Goal: Task Accomplishment & Management: Manage account settings

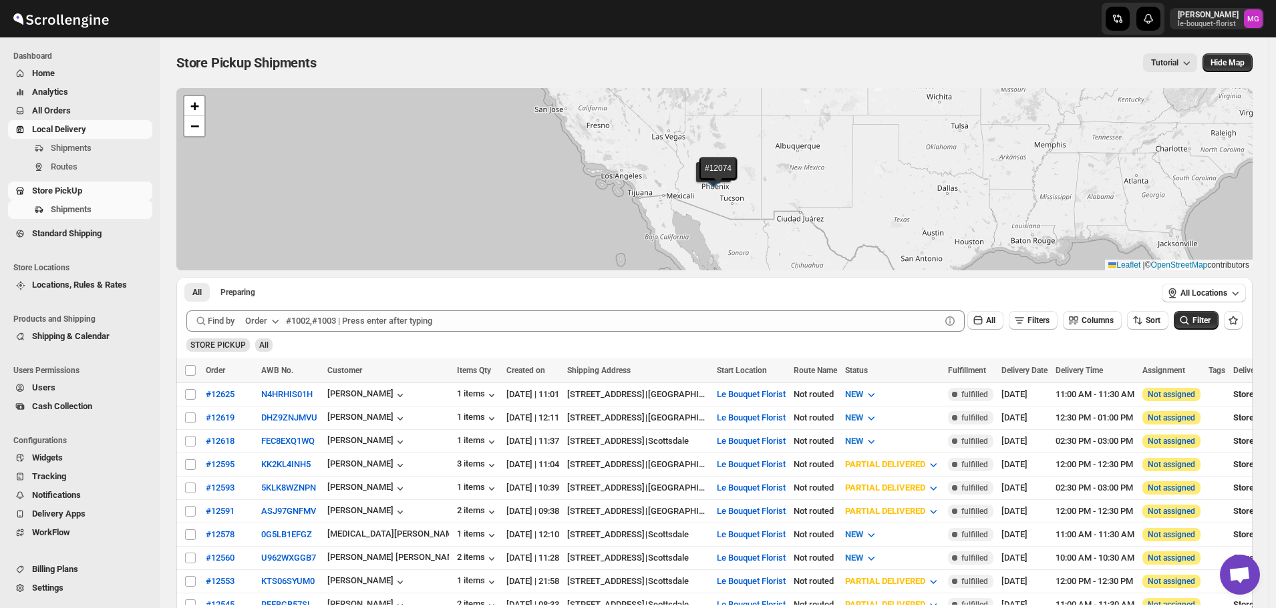
click at [68, 140] on button "Shipments" at bounding box center [80, 148] width 144 height 19
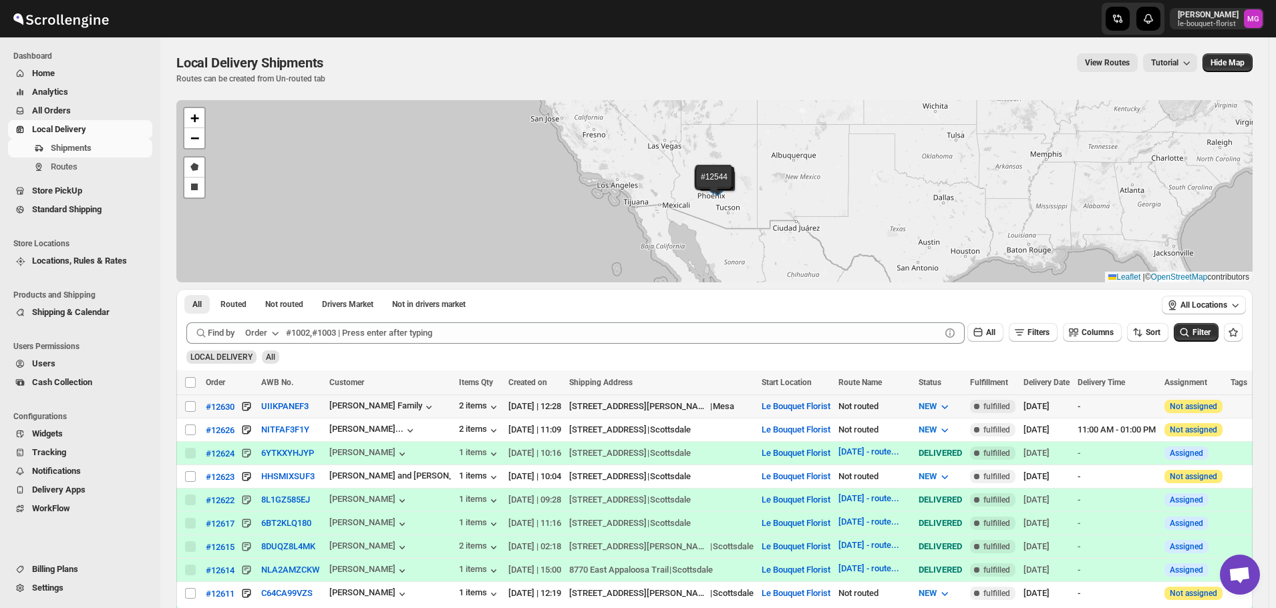
click at [194, 398] on td "Select shipment" at bounding box center [188, 406] width 25 height 23
checkbox input "true"
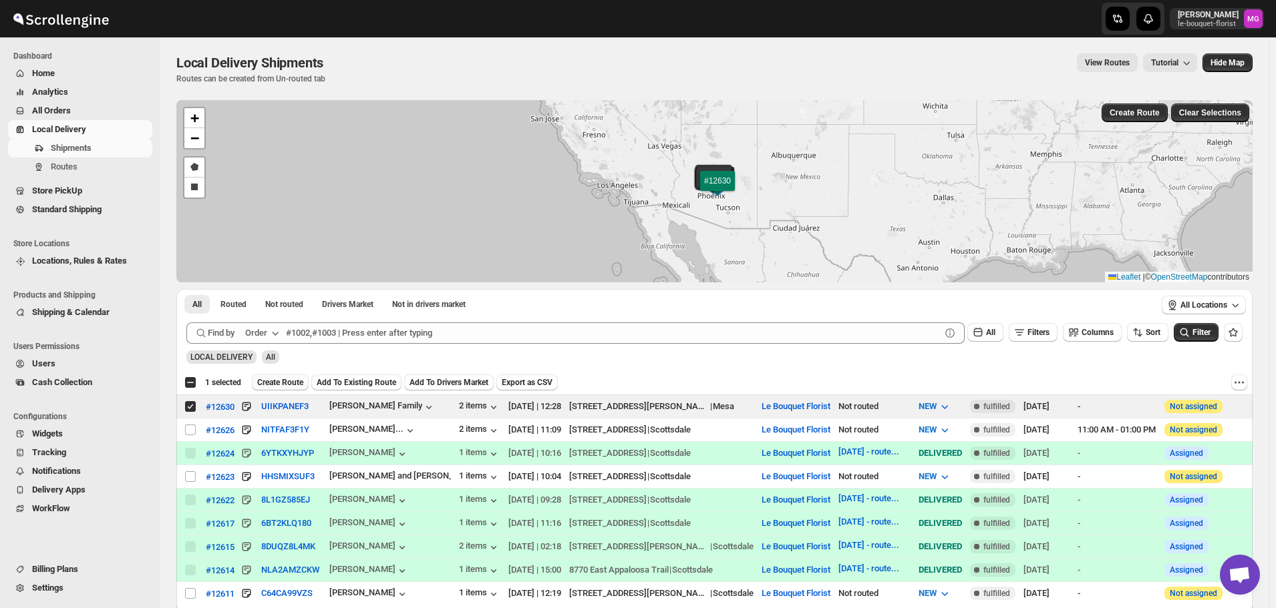
click at [266, 387] on span "Create Route" at bounding box center [280, 382] width 46 height 11
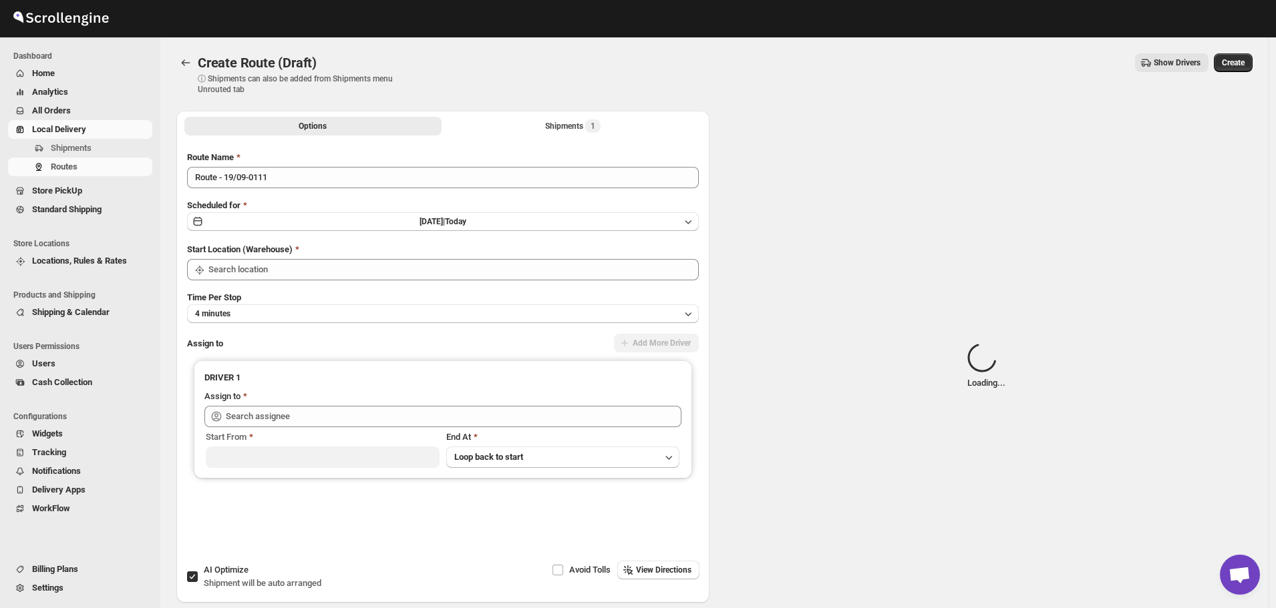
type input "Le Bouquet Florist"
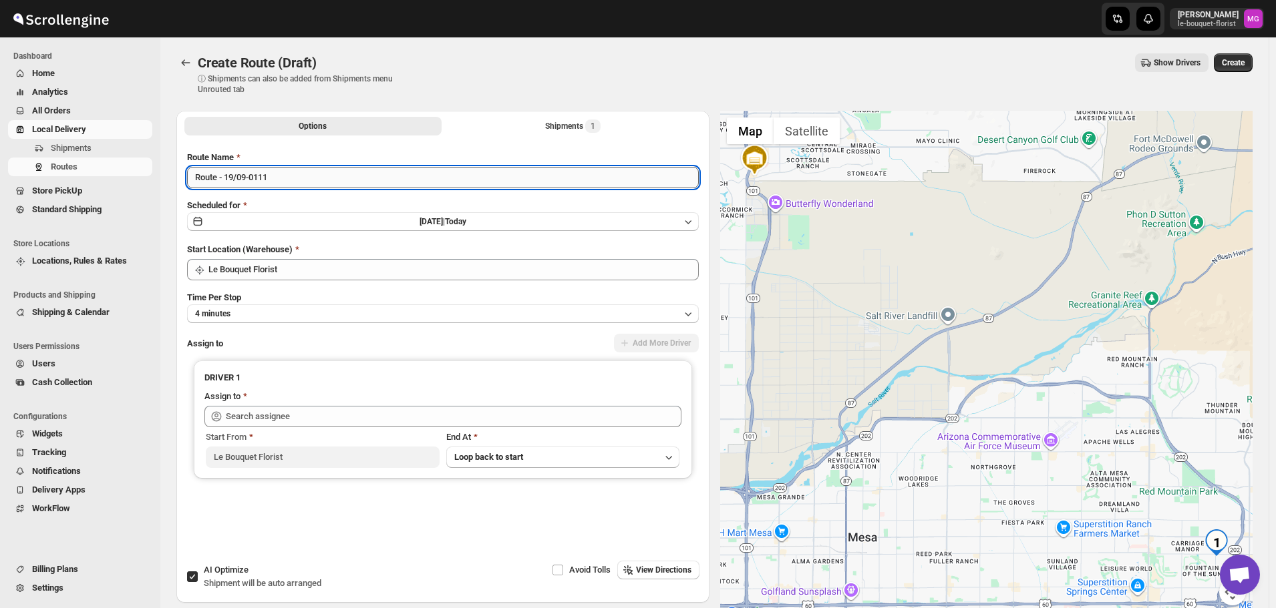
click at [310, 171] on input "Route - 19/09-0111" at bounding box center [443, 177] width 512 height 21
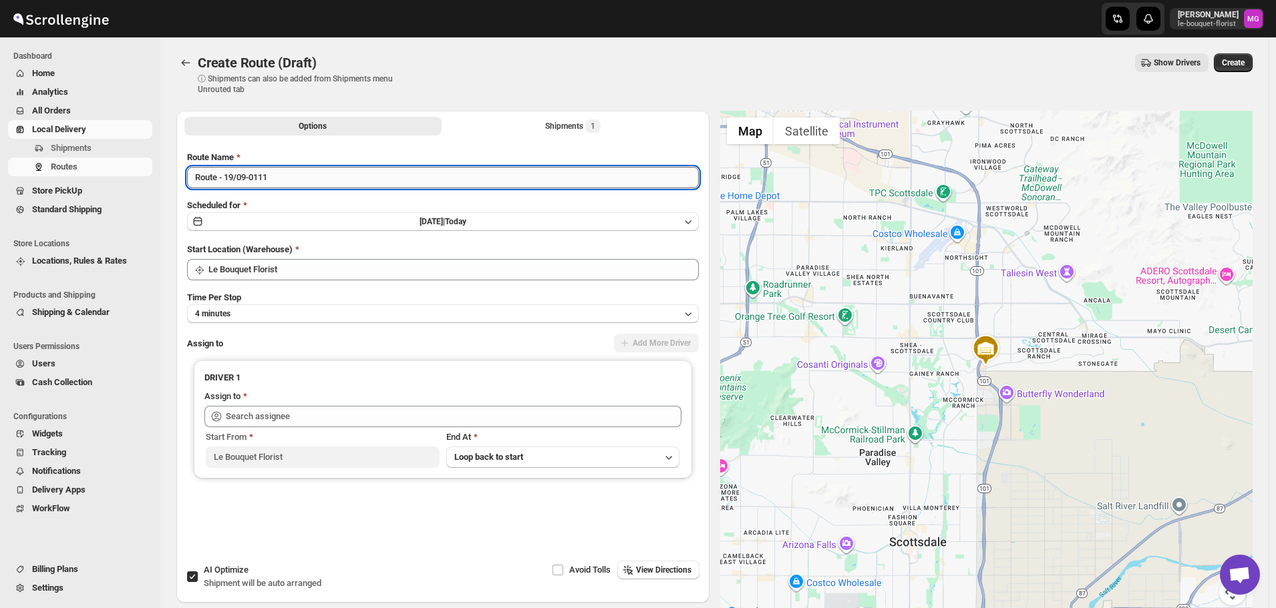
click at [310, 171] on input "Route - 19/09-0111" at bounding box center [443, 177] width 512 height 21
type input "[DATE] - route 2"
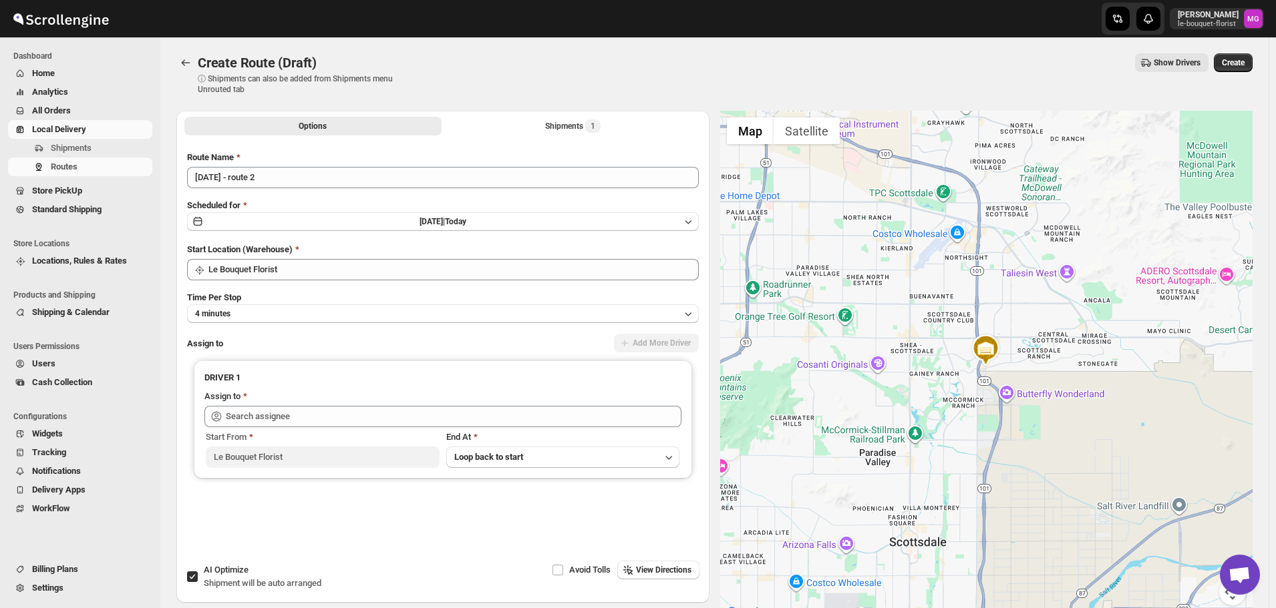
click at [228, 586] on span "Shipment will be auto arranged" at bounding box center [263, 583] width 118 height 10
click at [198, 582] on input "AI Optimize Shipment will be auto arranged" at bounding box center [192, 577] width 11 height 11
checkbox input "false"
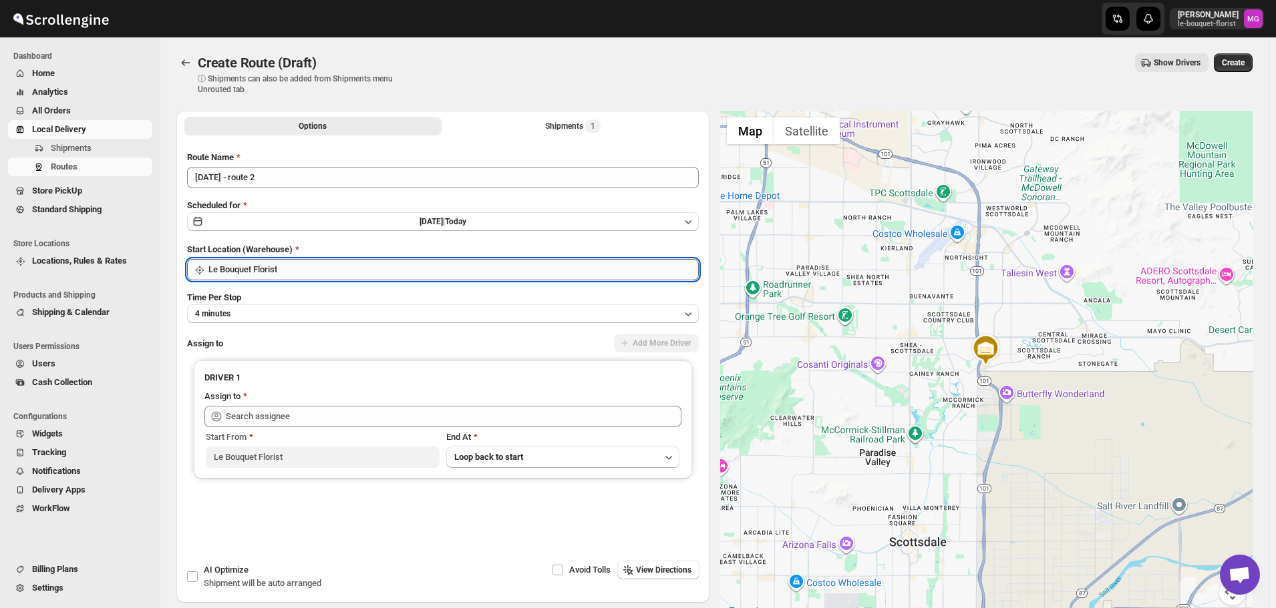
click at [277, 264] on input "Le Bouquet Florist" at bounding box center [453, 269] width 490 height 21
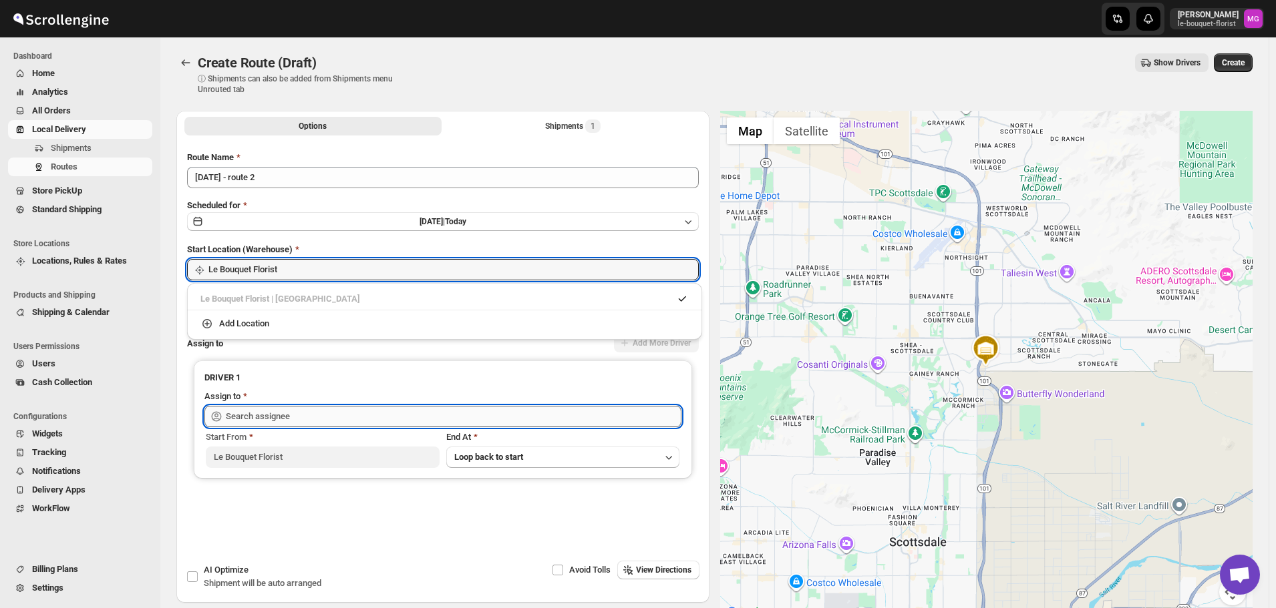
click at [238, 423] on input "text" at bounding box center [453, 416] width 455 height 21
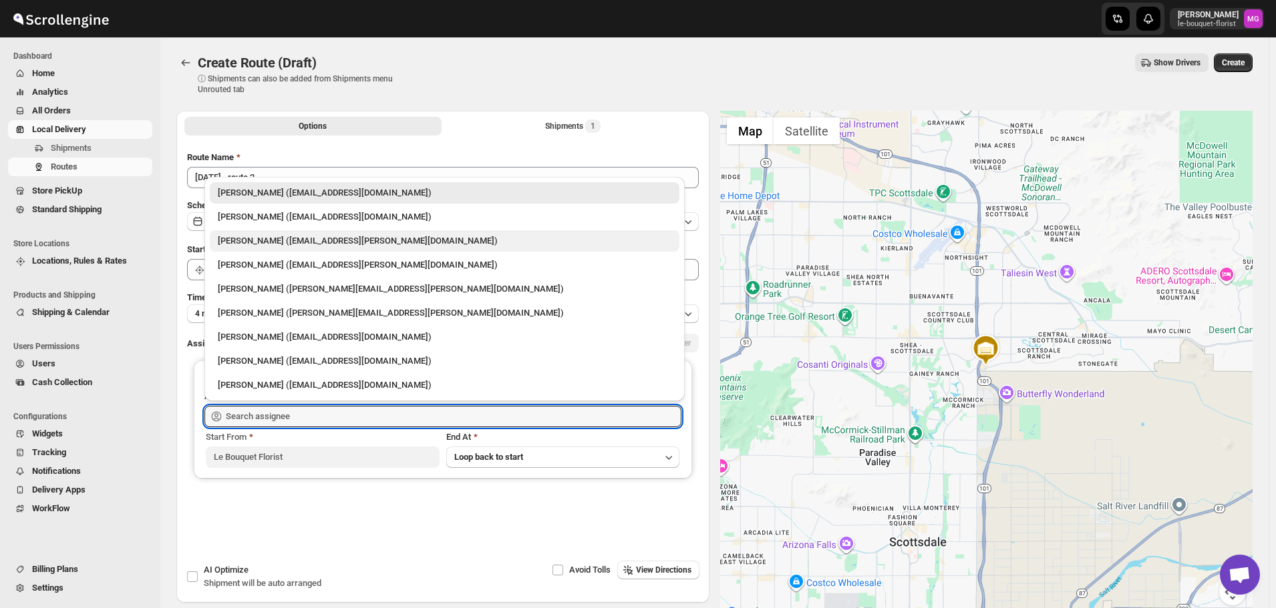
click at [243, 240] on div "[PERSON_NAME] ([EMAIL_ADDRESS][PERSON_NAME][DOMAIN_NAME])" at bounding box center [444, 240] width 453 height 13
type input "[PERSON_NAME] ([EMAIL_ADDRESS][PERSON_NAME][DOMAIN_NAME])"
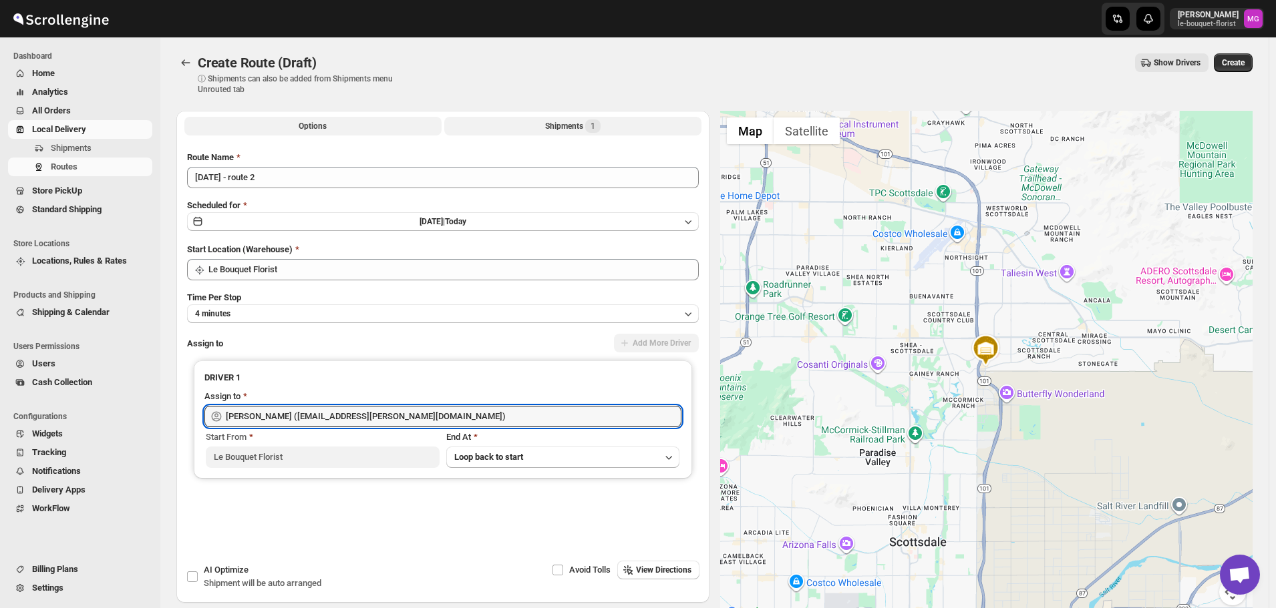
click at [618, 131] on button "Shipments 1" at bounding box center [572, 126] width 257 height 19
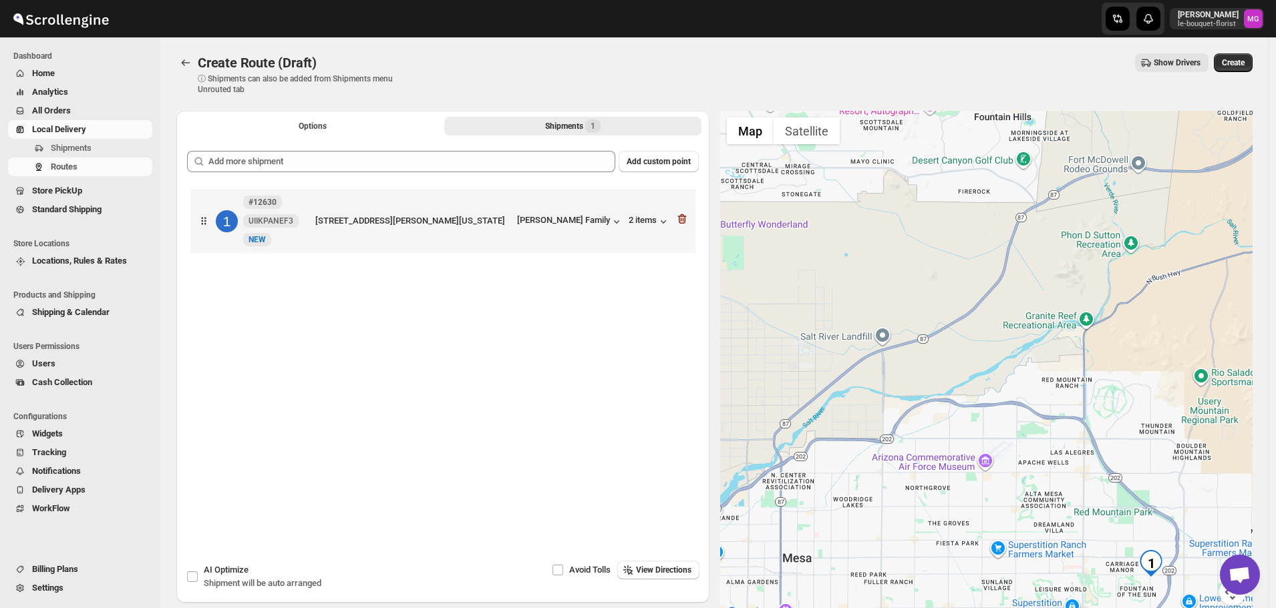
drag, startPoint x: 1039, startPoint y: 410, endPoint x: 742, endPoint y: 163, distance: 386.5
click at [743, 166] on div at bounding box center [986, 366] width 533 height 511
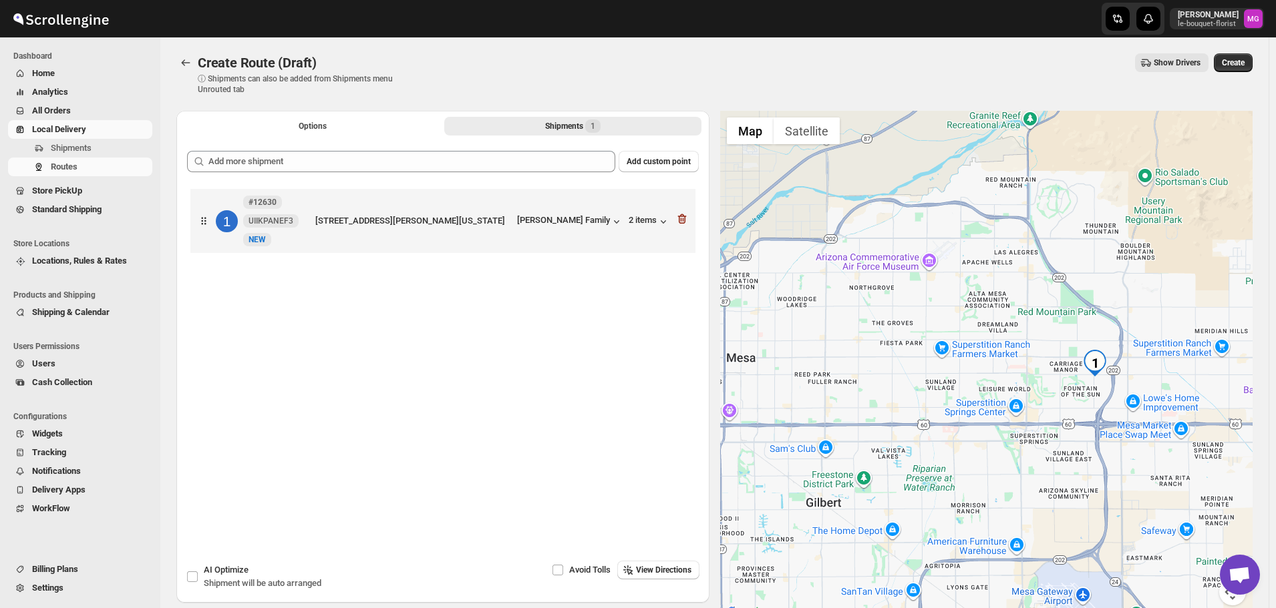
drag, startPoint x: 890, startPoint y: 414, endPoint x: 830, endPoint y: 313, distance: 117.6
click at [830, 313] on div at bounding box center [986, 366] width 533 height 511
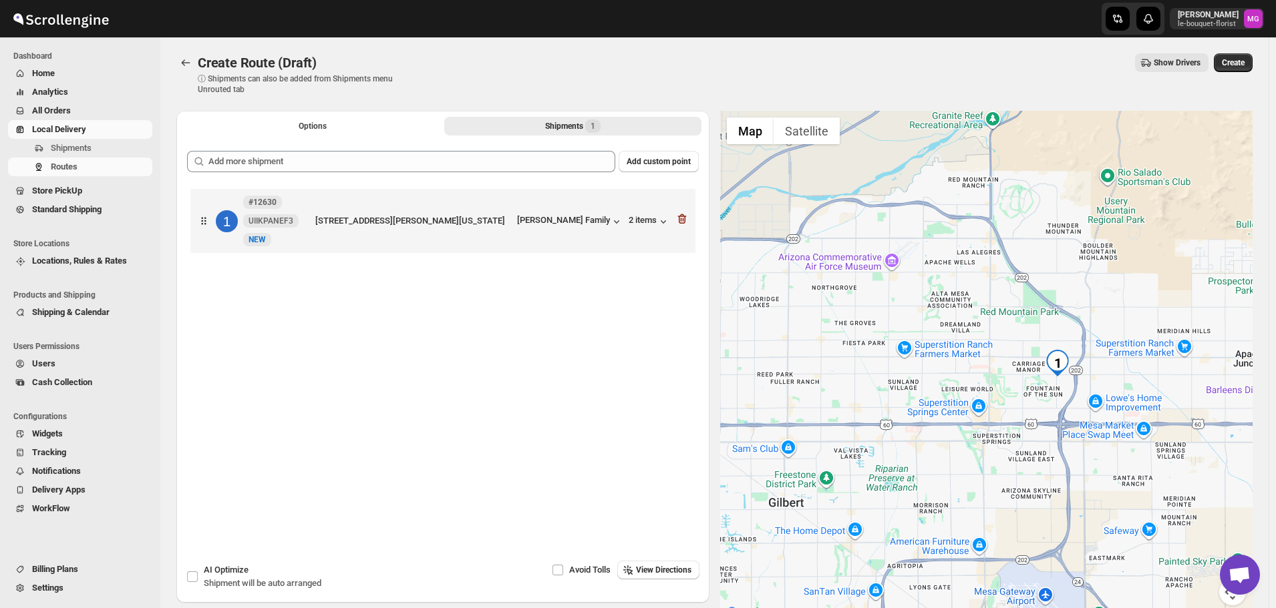
drag, startPoint x: 1179, startPoint y: 484, endPoint x: 1131, endPoint y: 484, distance: 48.1
click at [1131, 484] on div at bounding box center [986, 366] width 533 height 511
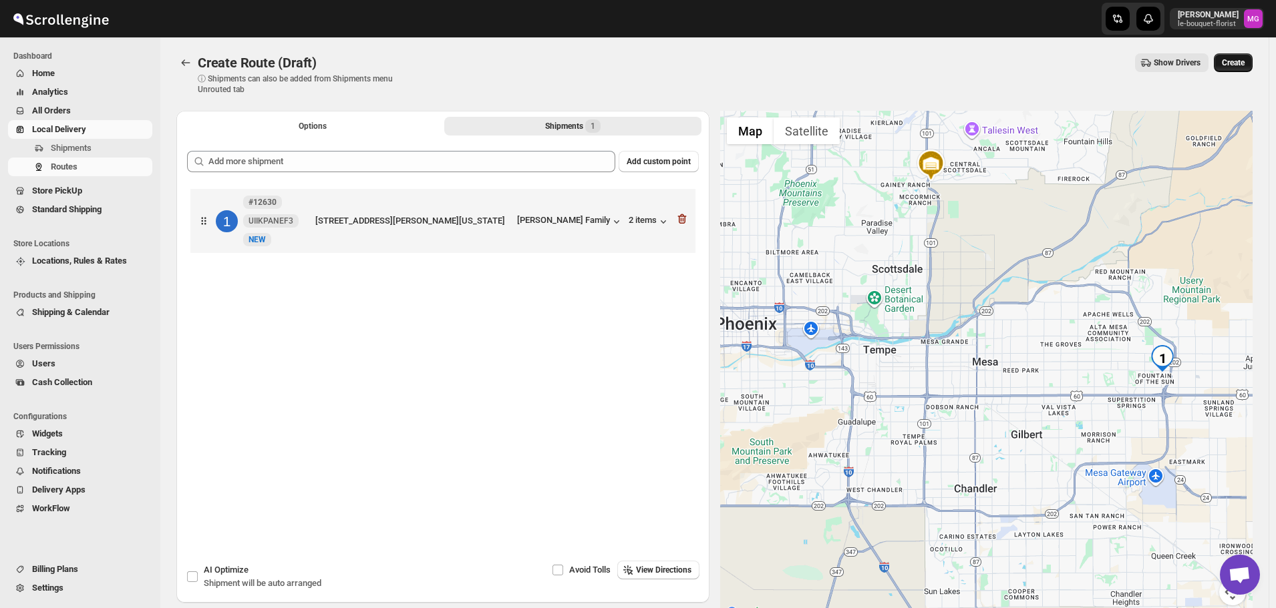
click at [1241, 68] on button "Create" at bounding box center [1232, 62] width 39 height 19
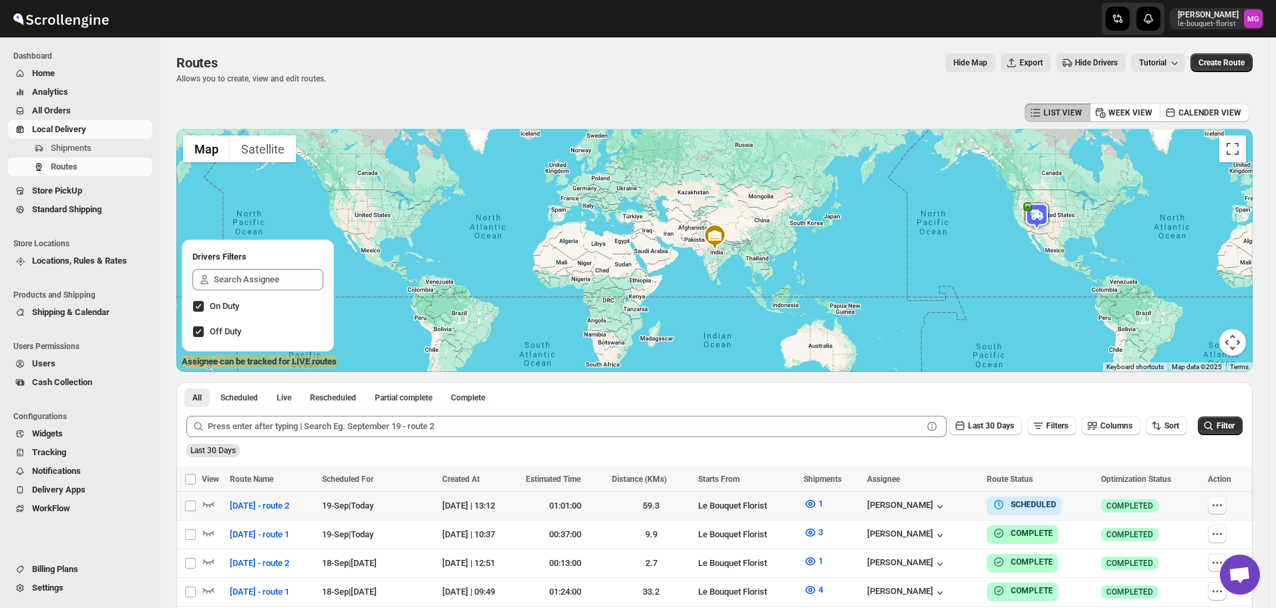
click at [1224, 498] on button "button" at bounding box center [1216, 505] width 19 height 19
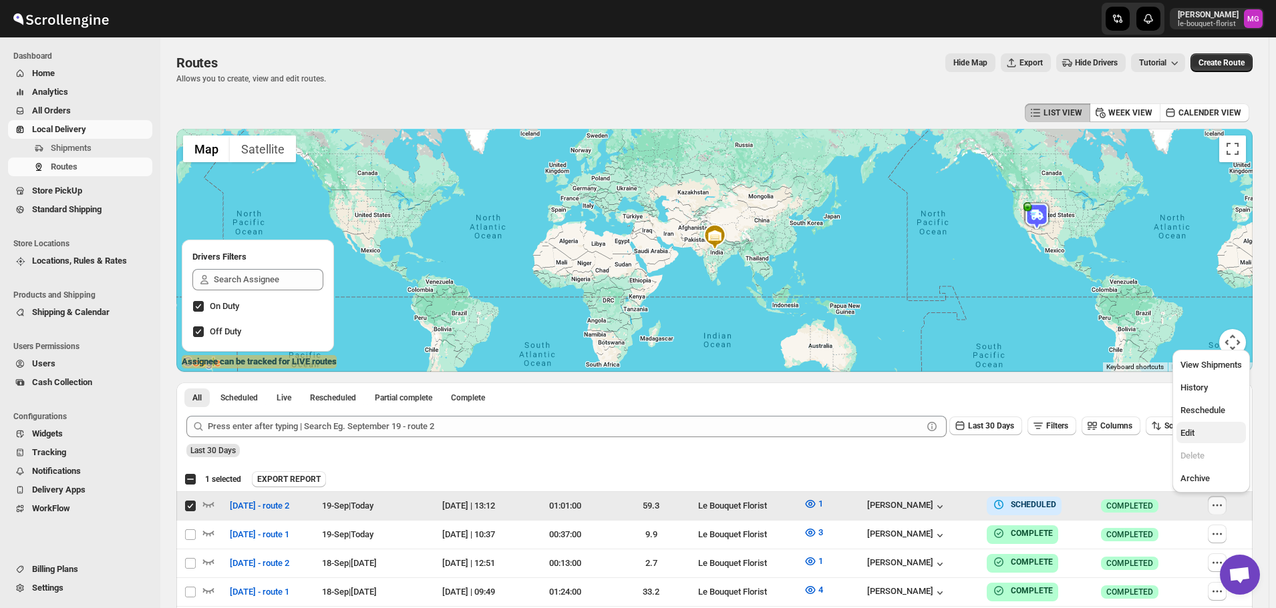
click at [1197, 430] on span "Edit" at bounding box center [1210, 433] width 61 height 13
checkbox input "false"
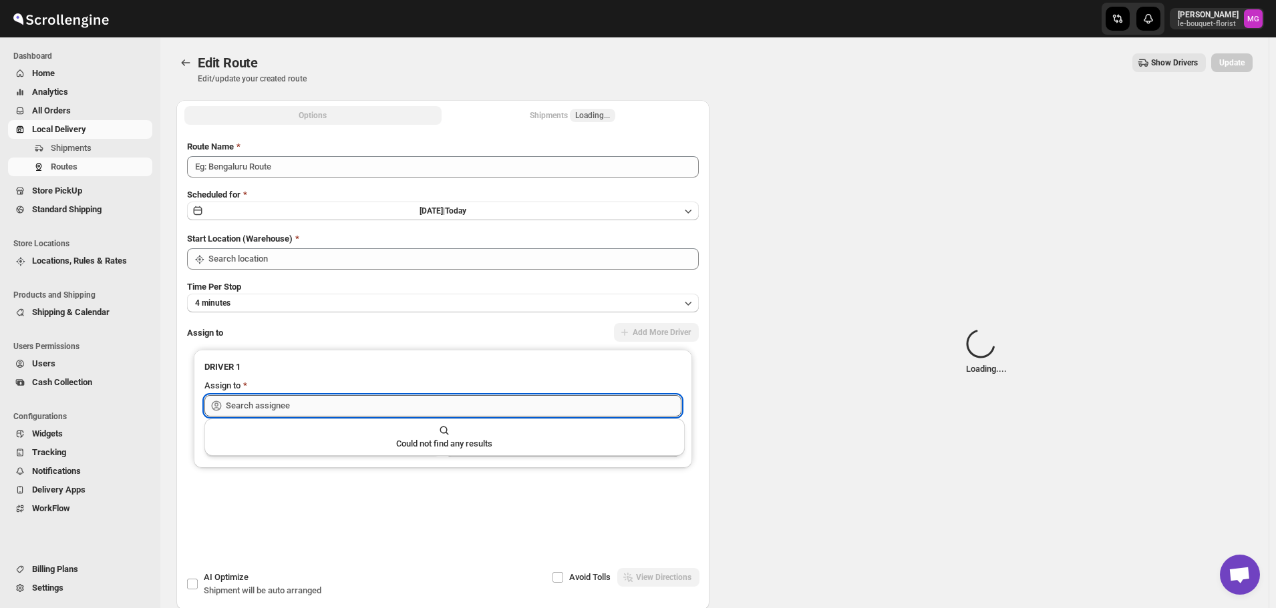
click at [309, 398] on input "text" at bounding box center [453, 405] width 455 height 21
type input "[DATE] - route 2"
type input "Le Bouquet Florist"
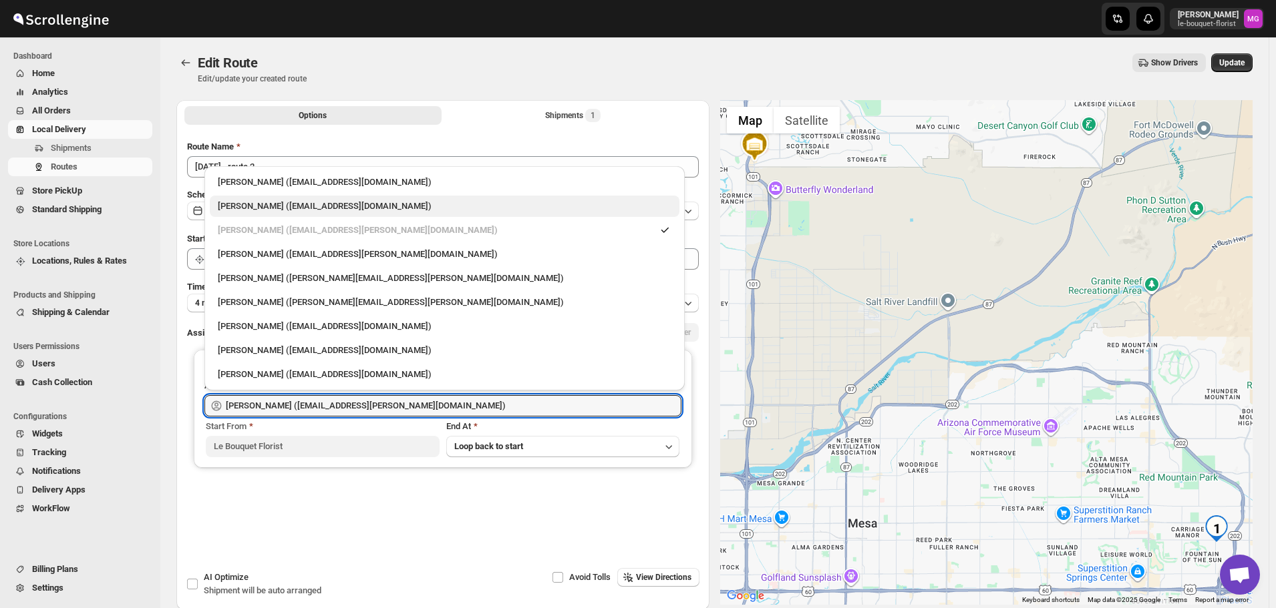
click at [252, 198] on div "[PERSON_NAME] ([EMAIL_ADDRESS][DOMAIN_NAME])" at bounding box center [444, 206] width 469 height 21
type input "[PERSON_NAME] ([EMAIL_ADDRESS][DOMAIN_NAME])"
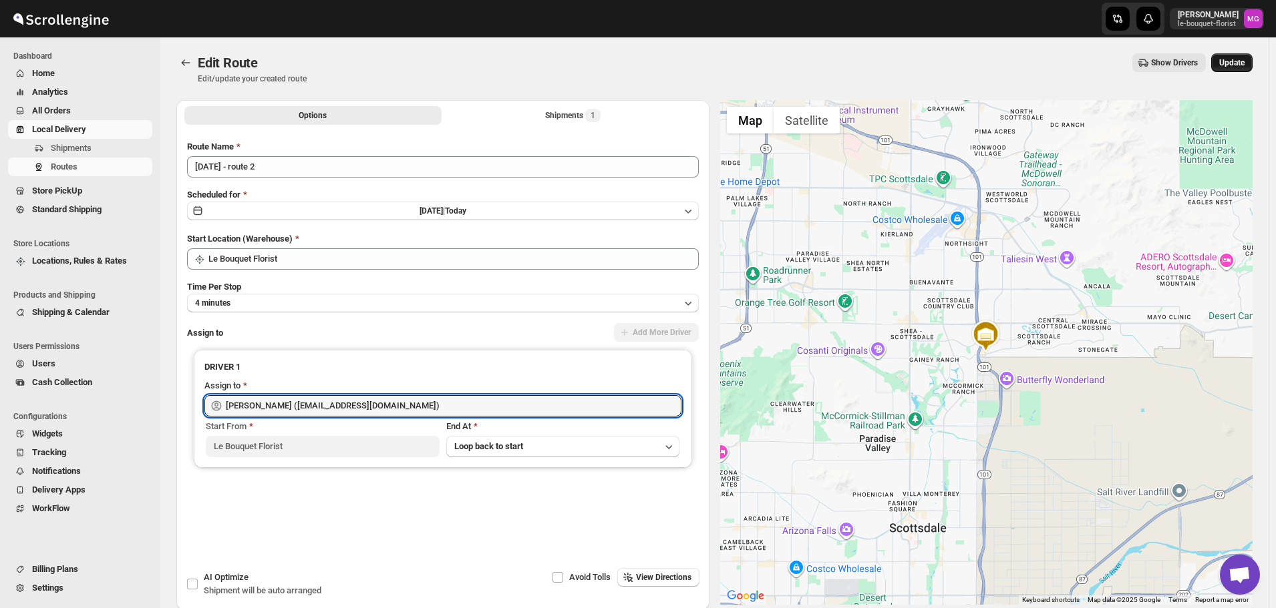
click at [1224, 63] on span "Update" at bounding box center [1231, 62] width 25 height 11
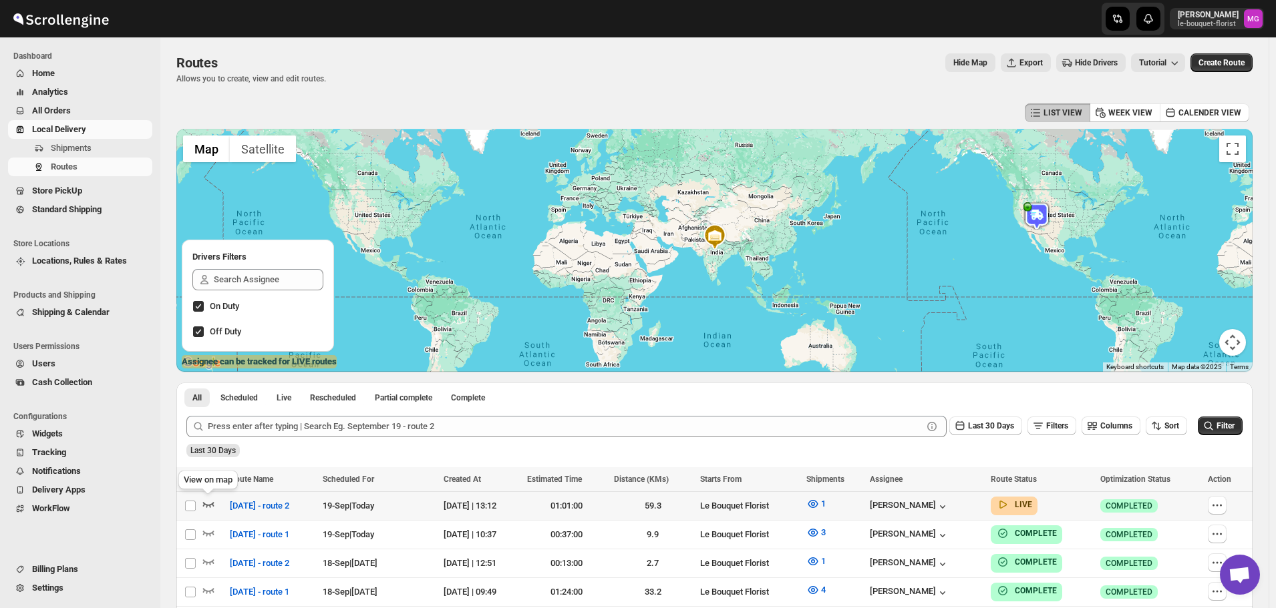
click at [202, 506] on icon "button" at bounding box center [208, 504] width 13 height 13
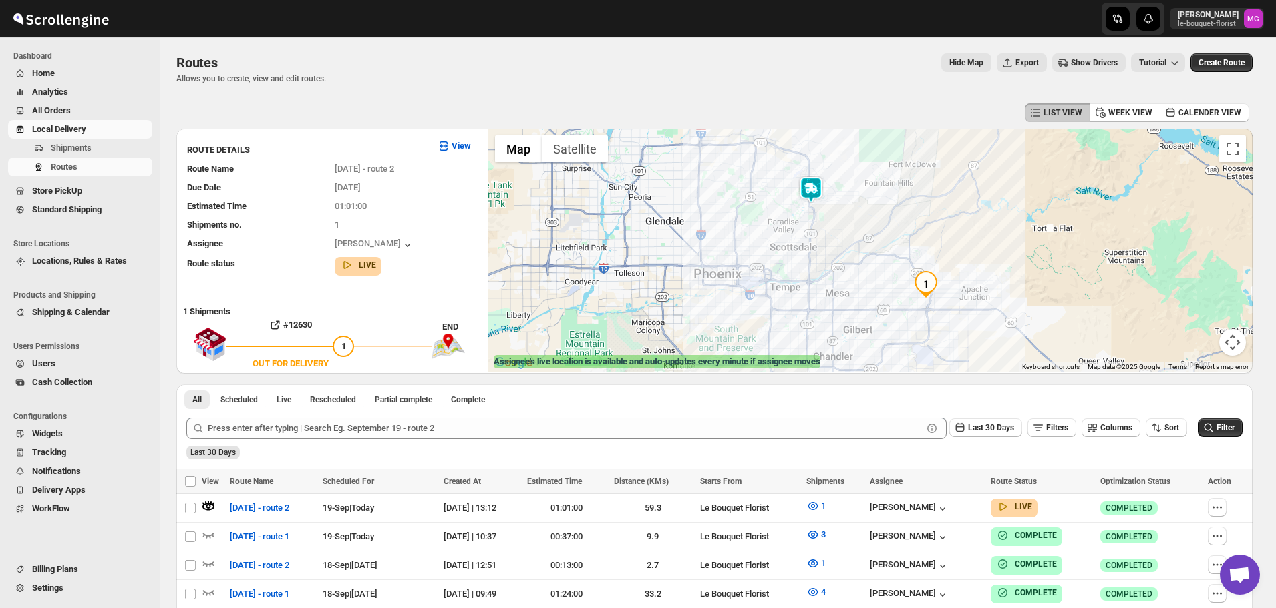
click at [810, 188] on img at bounding box center [810, 189] width 27 height 27
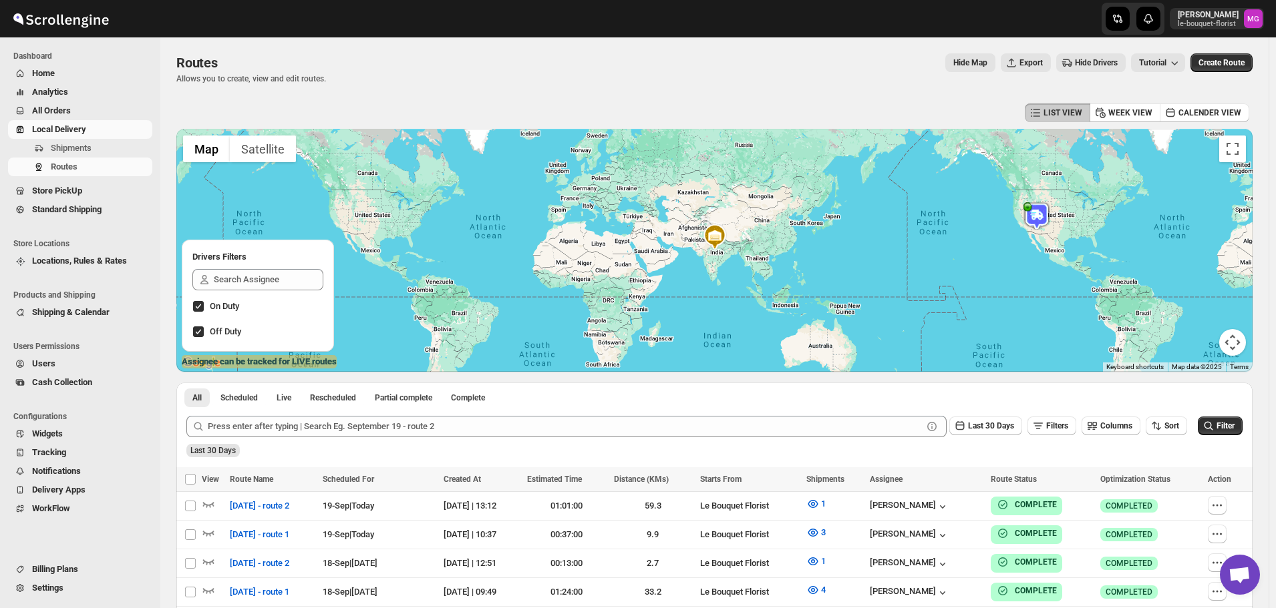
click at [89, 192] on span "Store PickUp" at bounding box center [91, 190] width 118 height 13
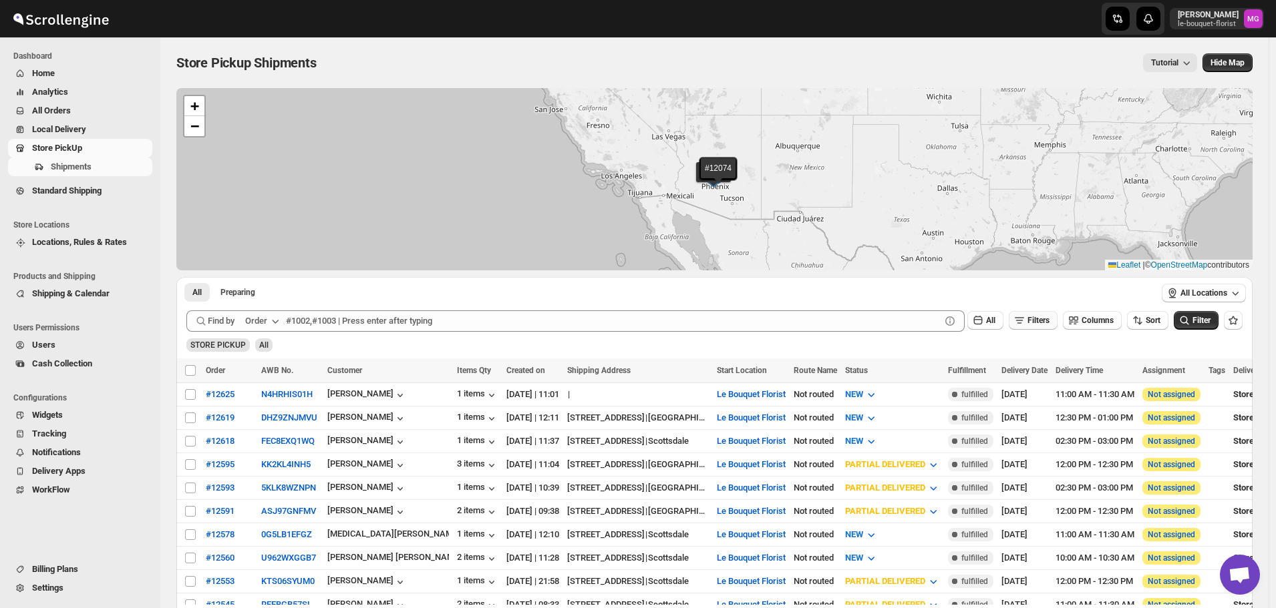
click at [1035, 321] on span "Filters" at bounding box center [1038, 320] width 22 height 9
click at [1036, 372] on span "Add Filter" at bounding box center [1043, 373] width 35 height 11
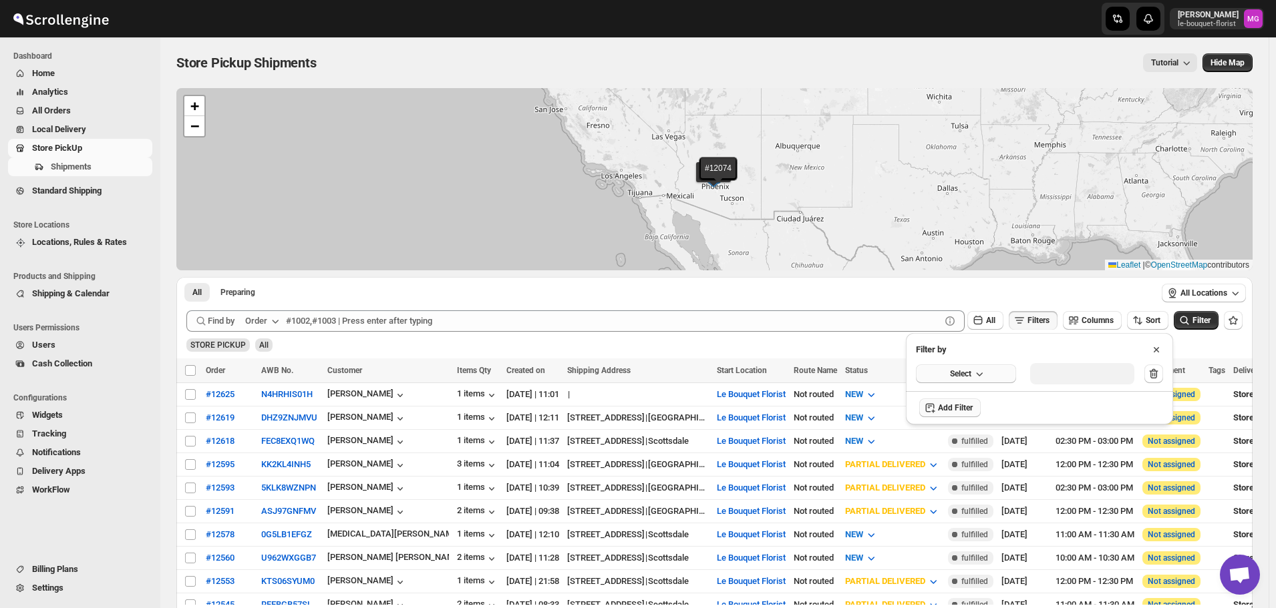
click at [1002, 371] on button "Select" at bounding box center [966, 374] width 100 height 19
click at [989, 395] on button "Delivery Date" at bounding box center [966, 401] width 92 height 21
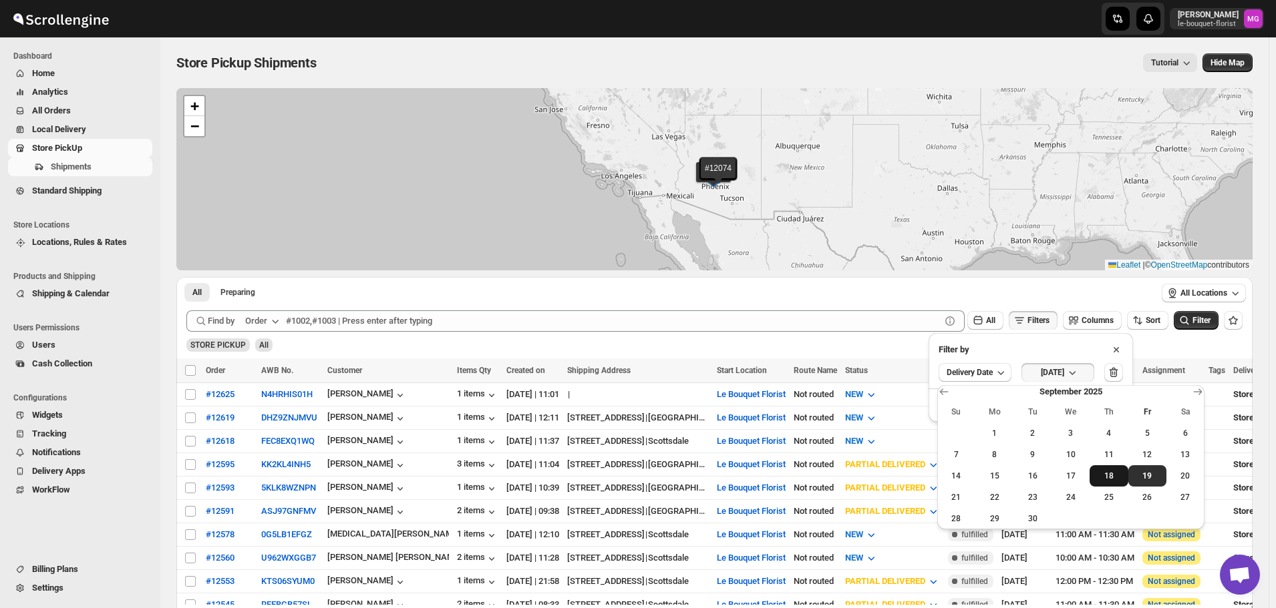
click at [1108, 475] on span "18" at bounding box center [1108, 476] width 27 height 11
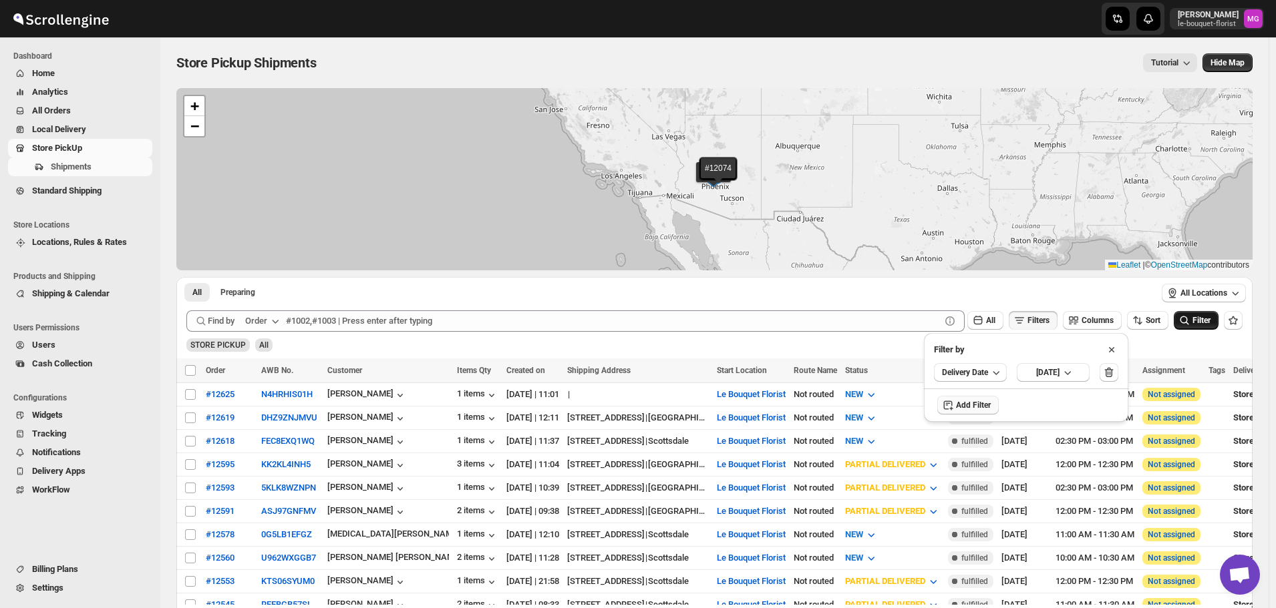
click at [1210, 320] on span "Filter" at bounding box center [1201, 320] width 18 height 9
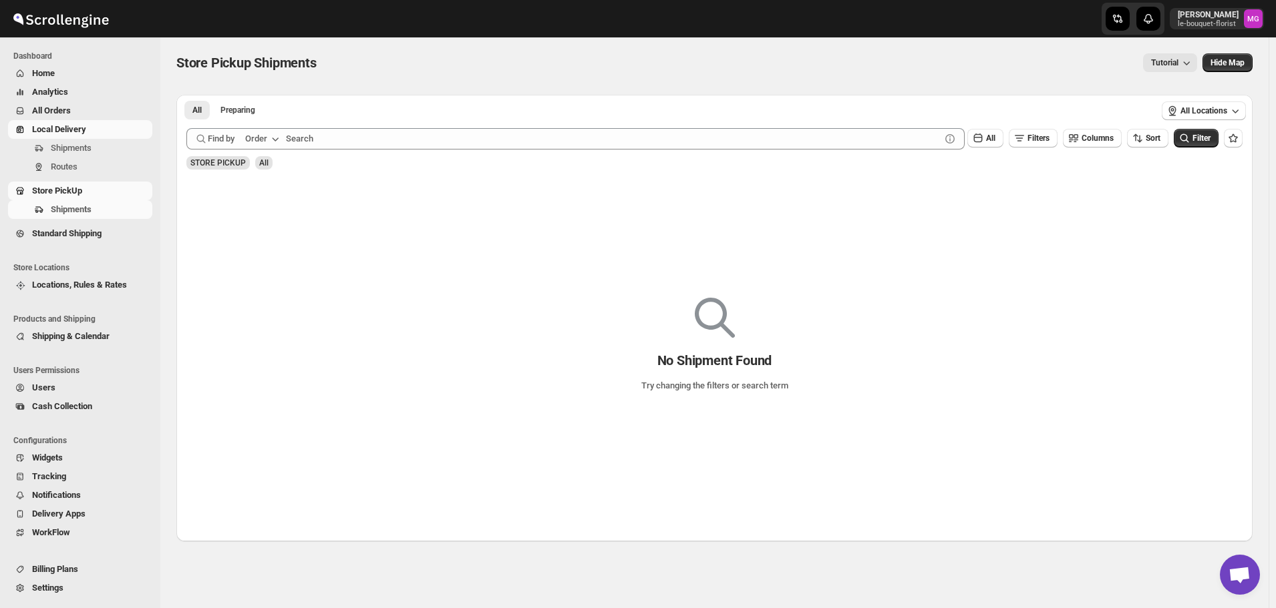
click at [69, 126] on span "Local Delivery" at bounding box center [59, 129] width 54 height 10
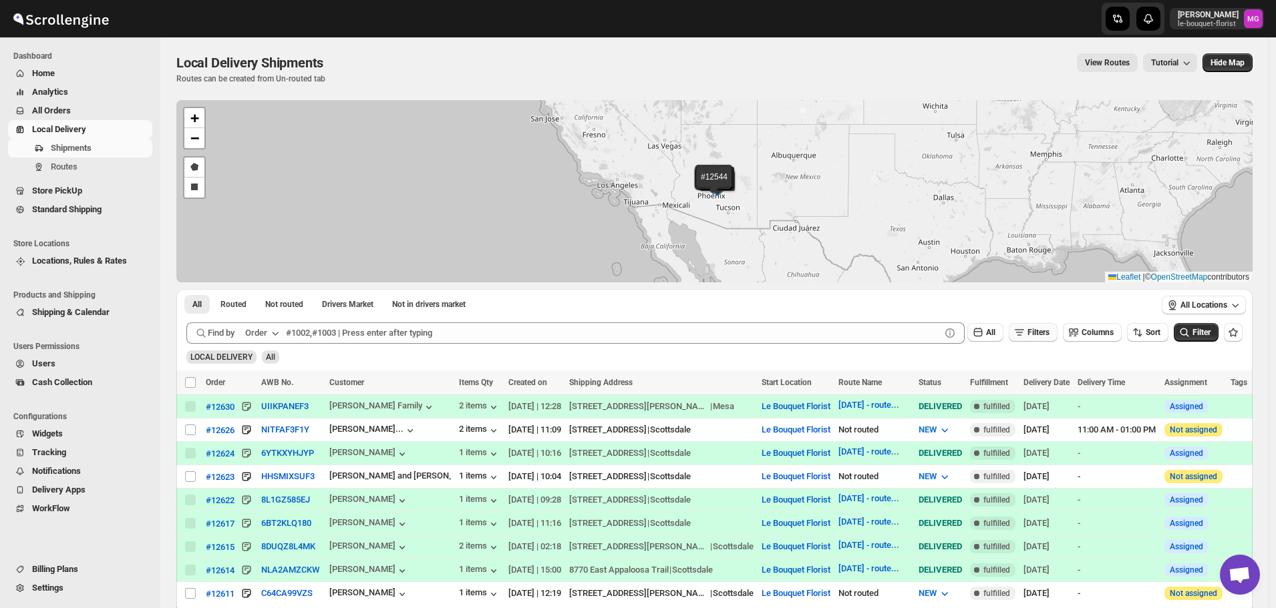
click at [1026, 338] on icon "button" at bounding box center [1018, 332] width 13 height 13
click at [1032, 387] on span "Add Filter" at bounding box center [1043, 385] width 35 height 11
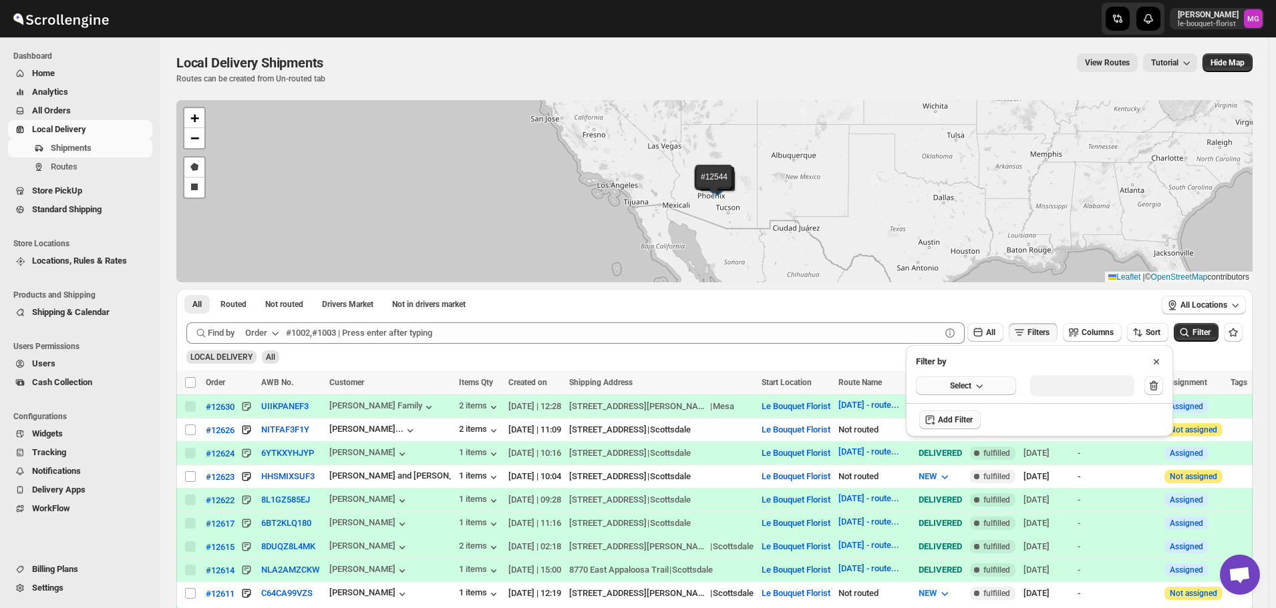
click at [994, 395] on button "Select" at bounding box center [966, 386] width 100 height 19
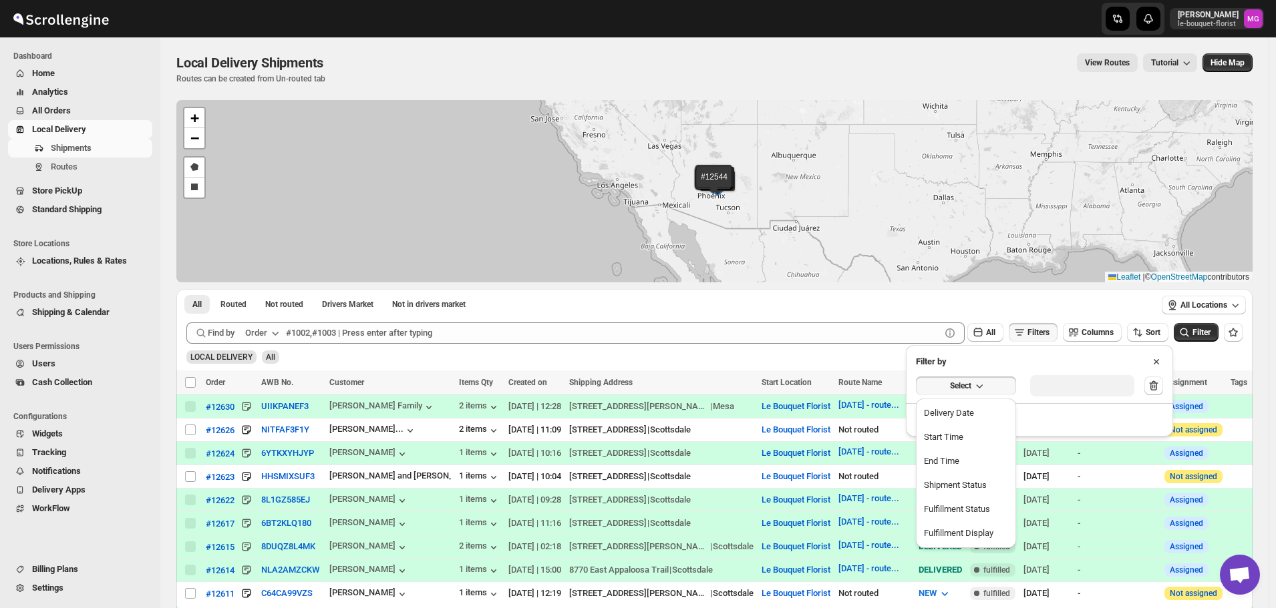
click at [993, 403] on button "Delivery Date" at bounding box center [966, 413] width 92 height 21
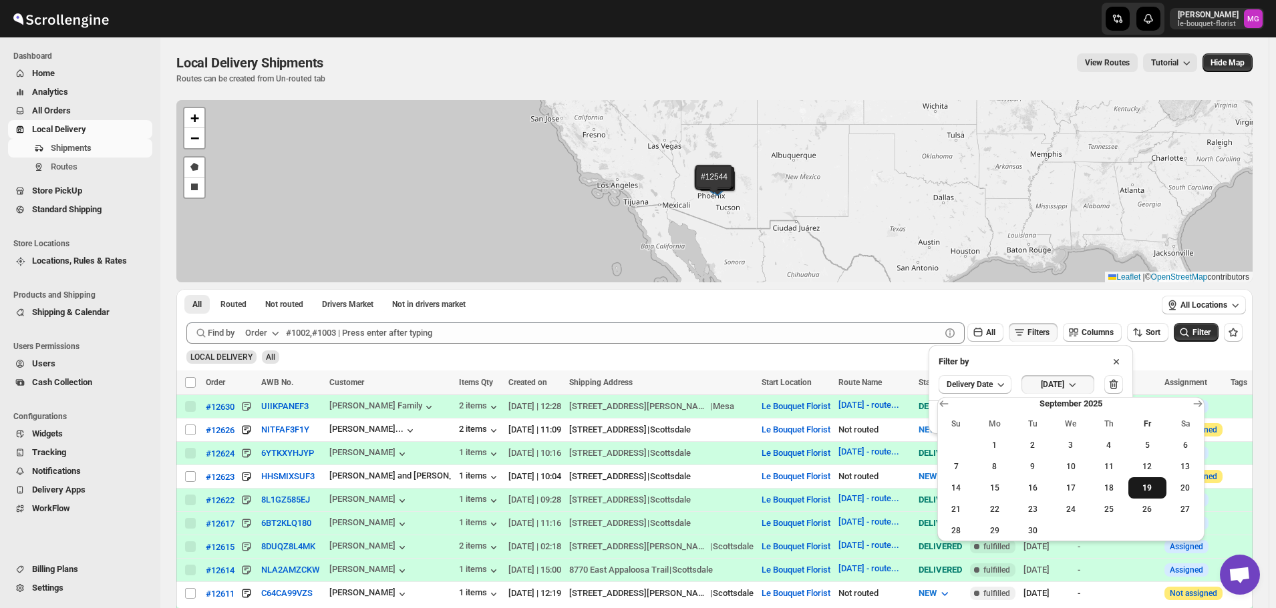
click at [1151, 496] on button "19" at bounding box center [1147, 487] width 38 height 21
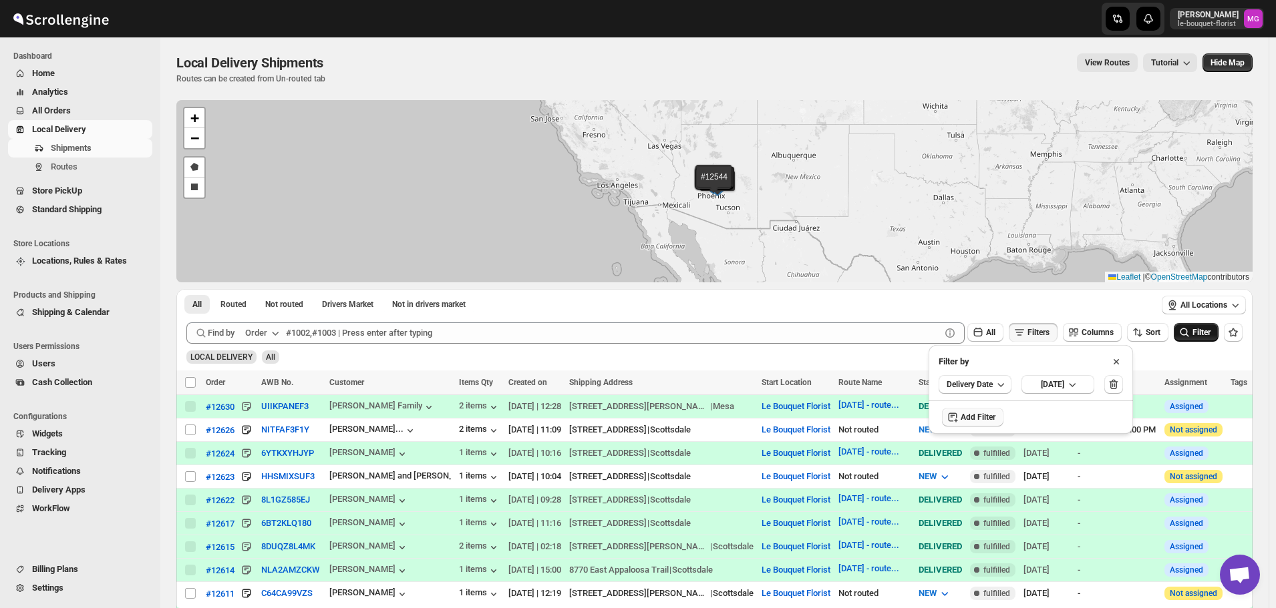
click at [1189, 333] on icon "submit" at bounding box center [1184, 333] width 9 height 9
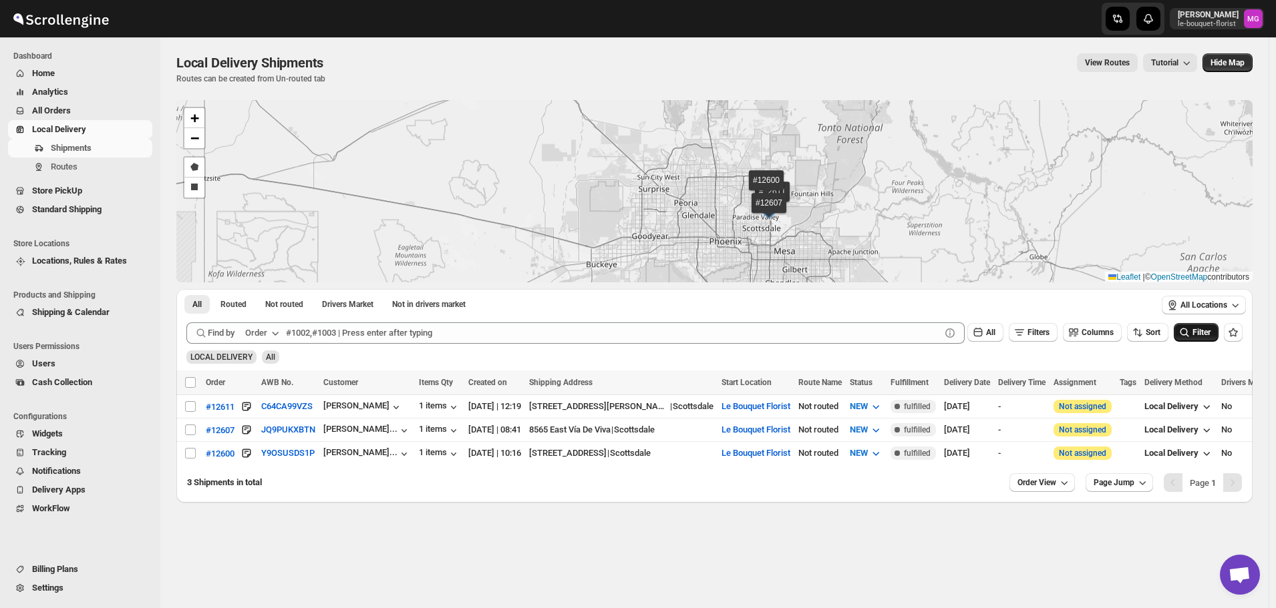
drag, startPoint x: 840, startPoint y: 204, endPoint x: 821, endPoint y: 168, distance: 40.9
click at [821, 168] on div "#12611 #12607 #12600 + − Draw a polygon Draw a rectangle Leaflet | © OpenStreet…" at bounding box center [714, 191] width 1076 height 182
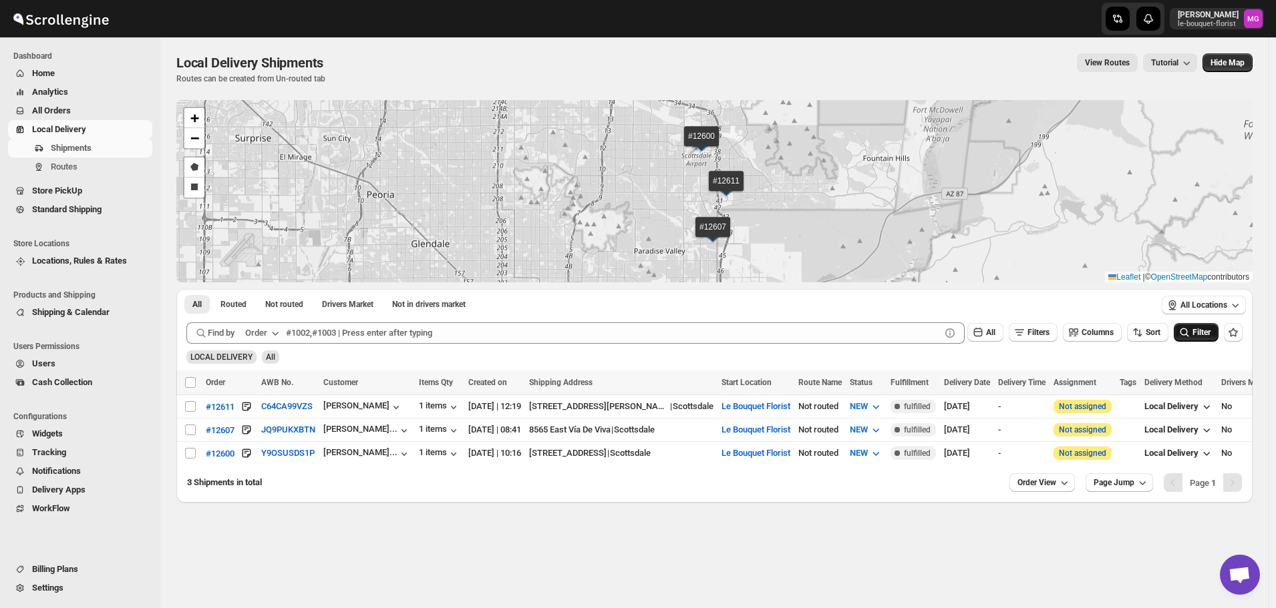
click at [656, 204] on div "#12611 #12607 #12600 + − Draw a polygon Draw a rectangle Leaflet | © OpenStreet…" at bounding box center [714, 191] width 1076 height 182
click at [67, 102] on button "All Orders" at bounding box center [80, 111] width 144 height 19
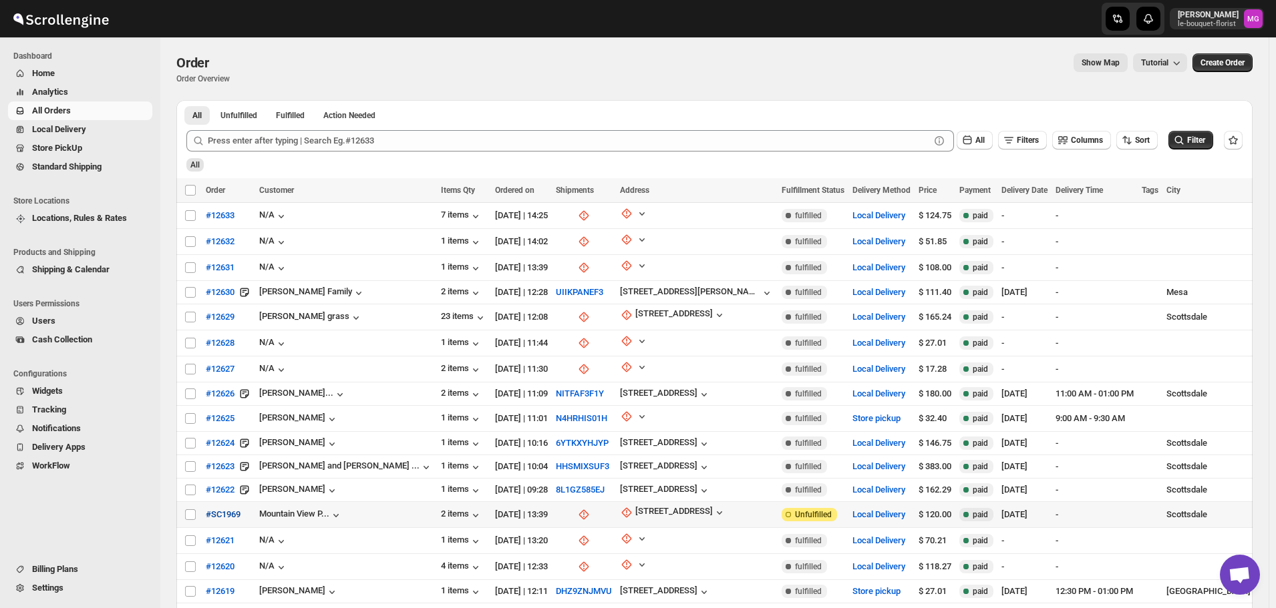
click at [232, 508] on span "#SC1969" at bounding box center [223, 514] width 35 height 13
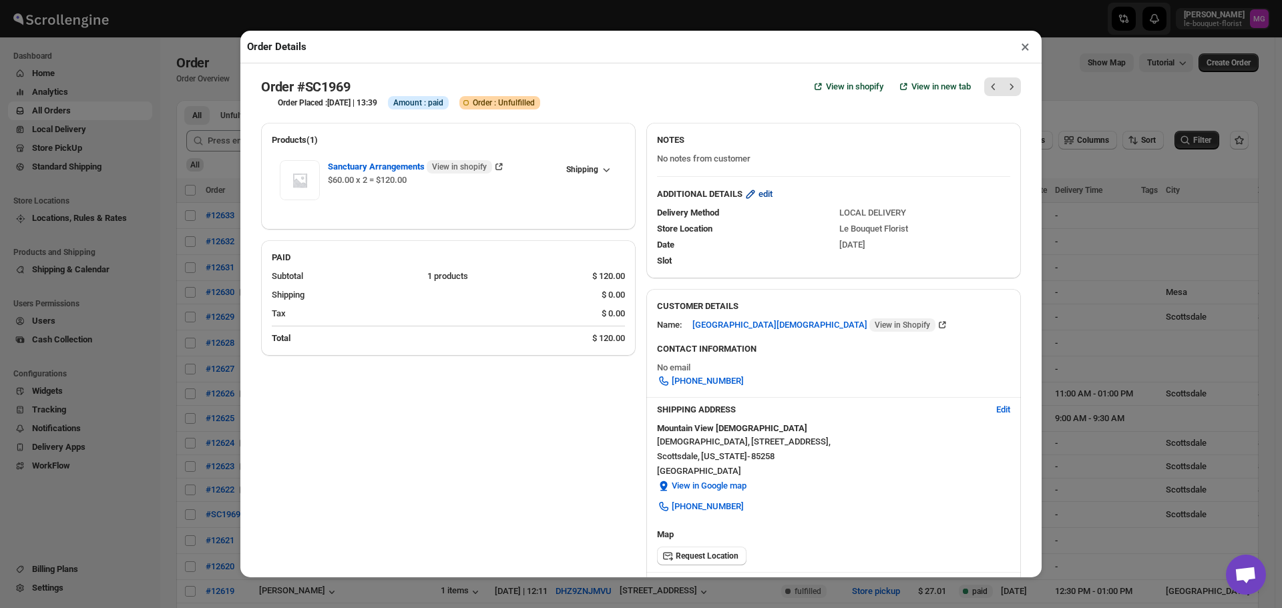
click at [753, 192] on icon "button" at bounding box center [750, 194] width 13 height 13
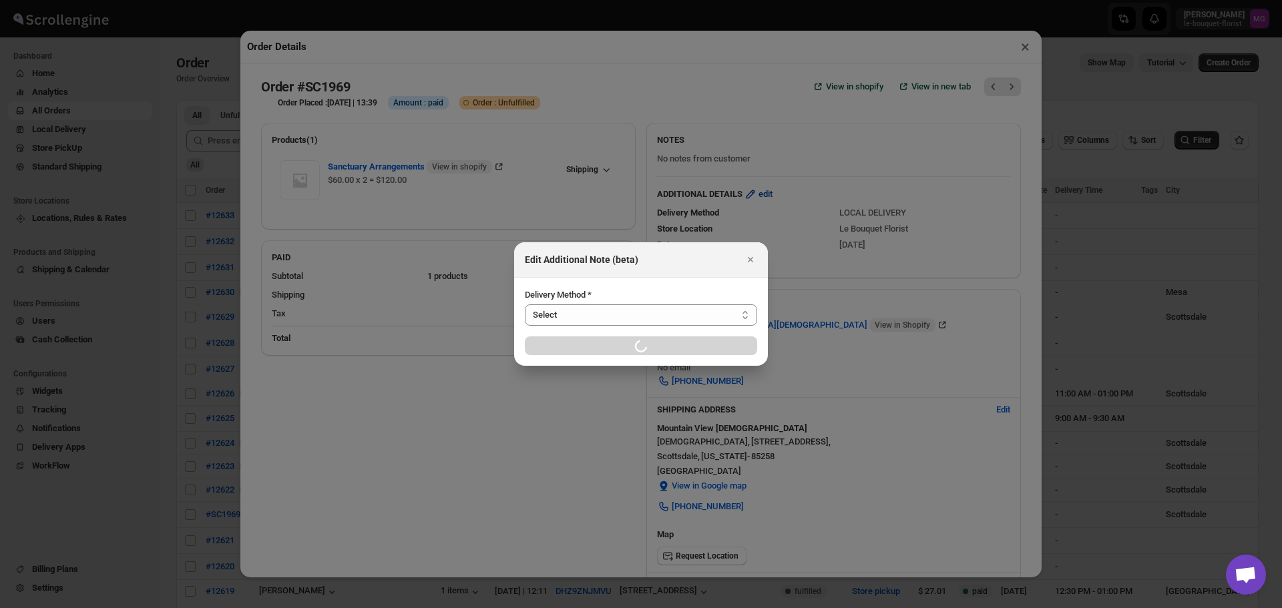
select select "LOCAL_DELIVERY"
select select "LOCATION_BASES"
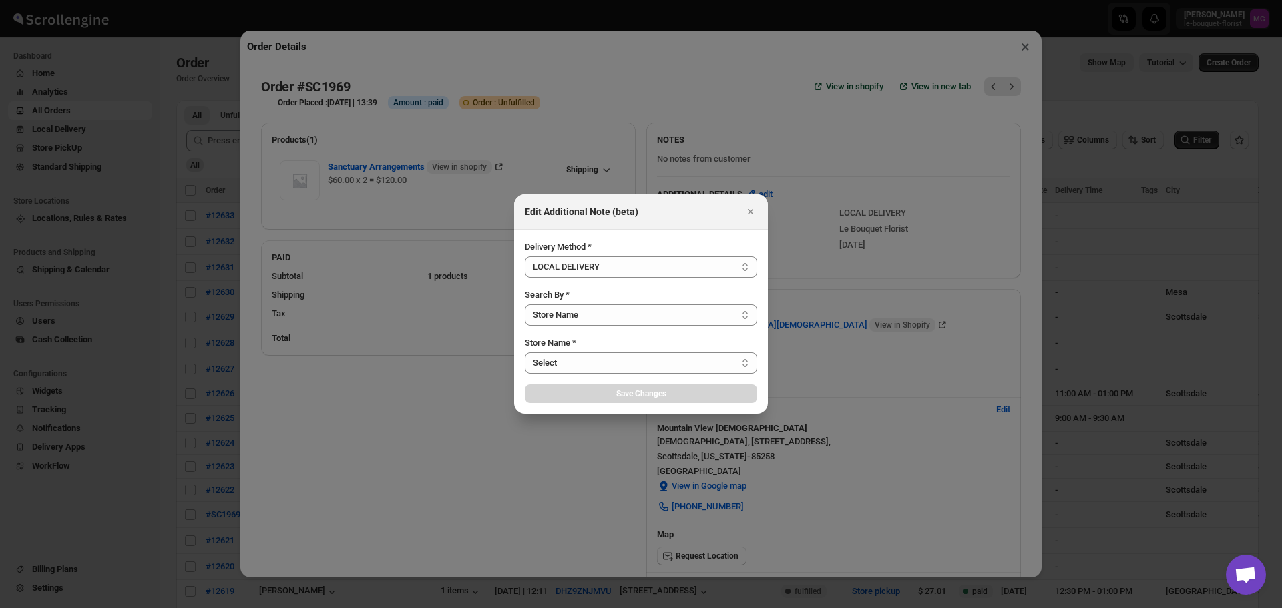
select select "67182988fdd300583c220c76"
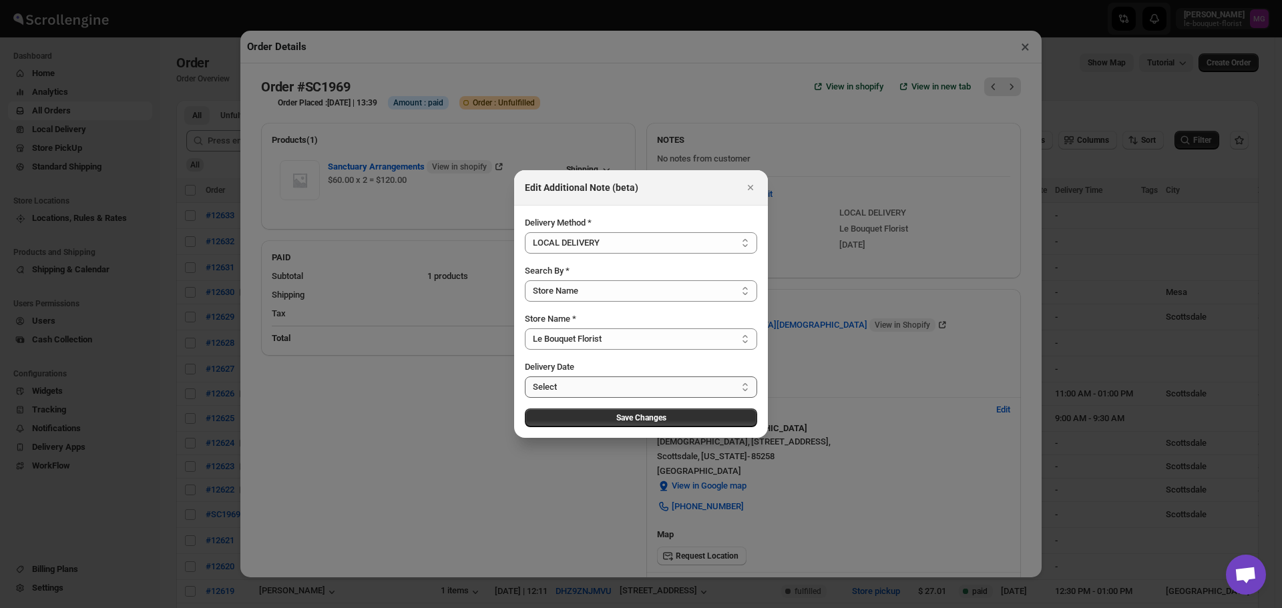
click at [567, 383] on select "Select Mon Sep 22 2025 Tue Sep 23 2025 Wed Sep 24 2025 Thu Sep 25 2025 Fri Sep …" at bounding box center [641, 387] width 232 height 21
select select "2025-09-22"
click at [525, 377] on select "Select Mon Sep 22 2025 Tue Sep 23 2025 Wed Sep 24 2025 Thu Sep 25 2025 Fri Sep …" at bounding box center [641, 387] width 232 height 21
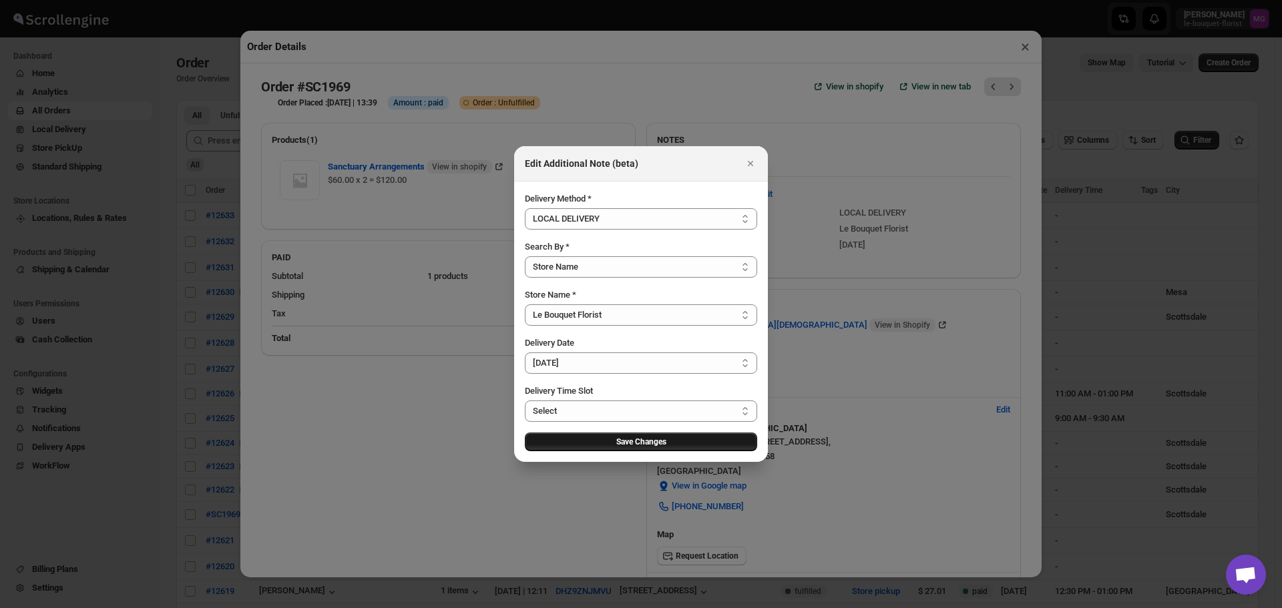
click at [598, 443] on button "Save Changes" at bounding box center [641, 442] width 232 height 19
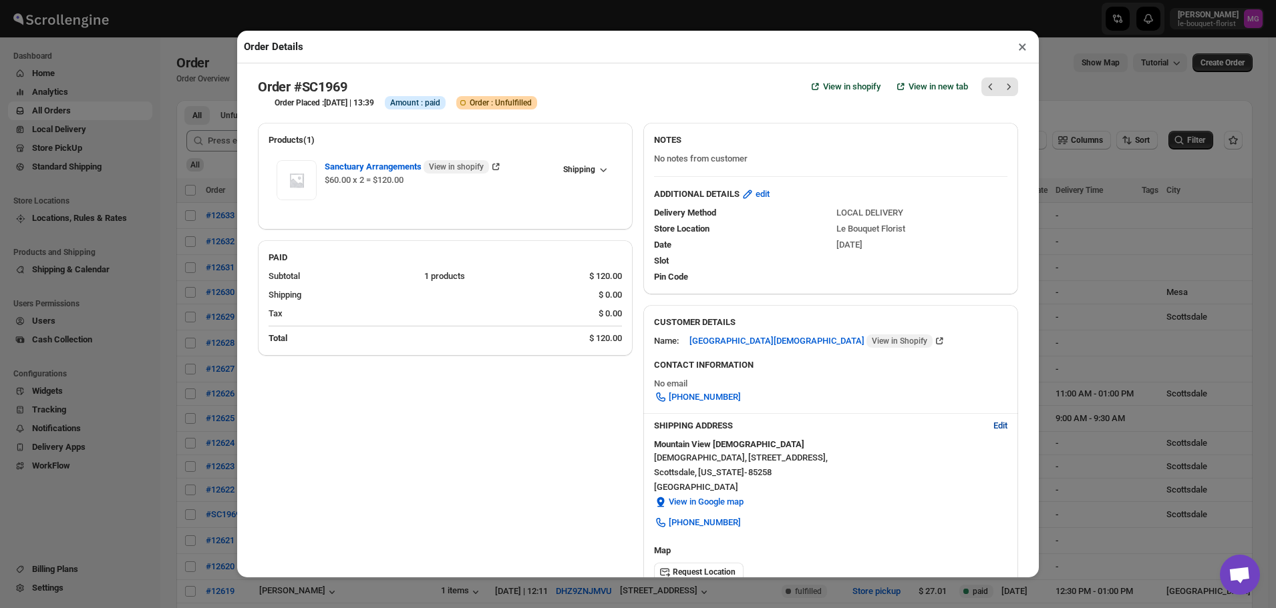
click at [993, 432] on span "Edit" at bounding box center [1000, 425] width 14 height 13
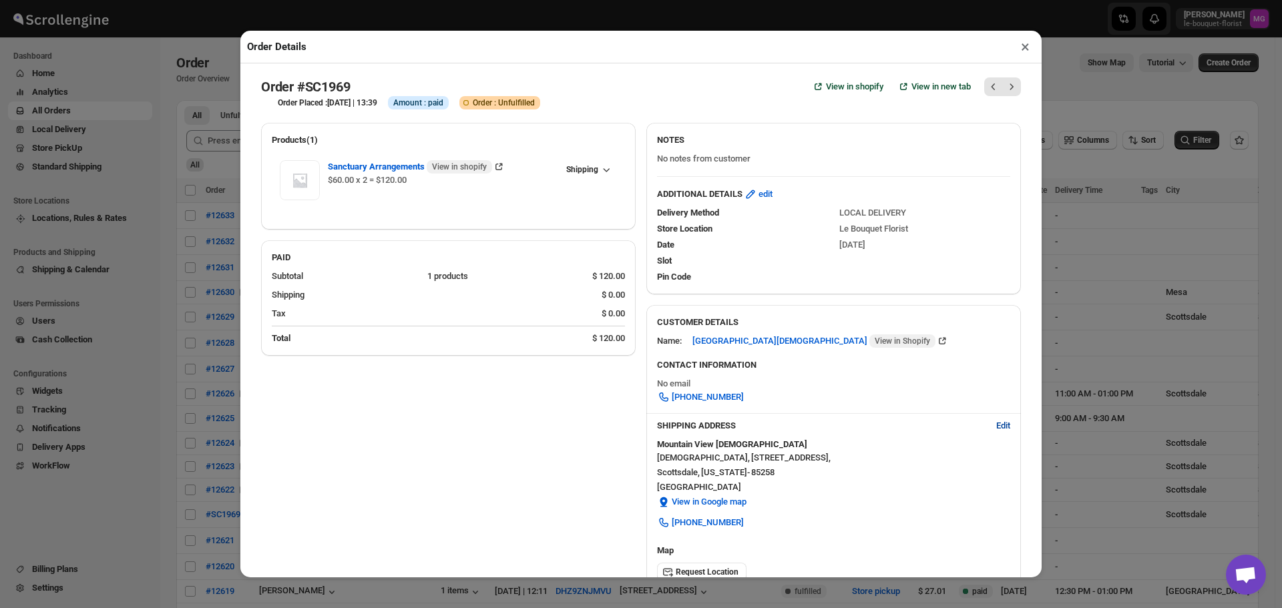
select select "US"
select select "Arizona"
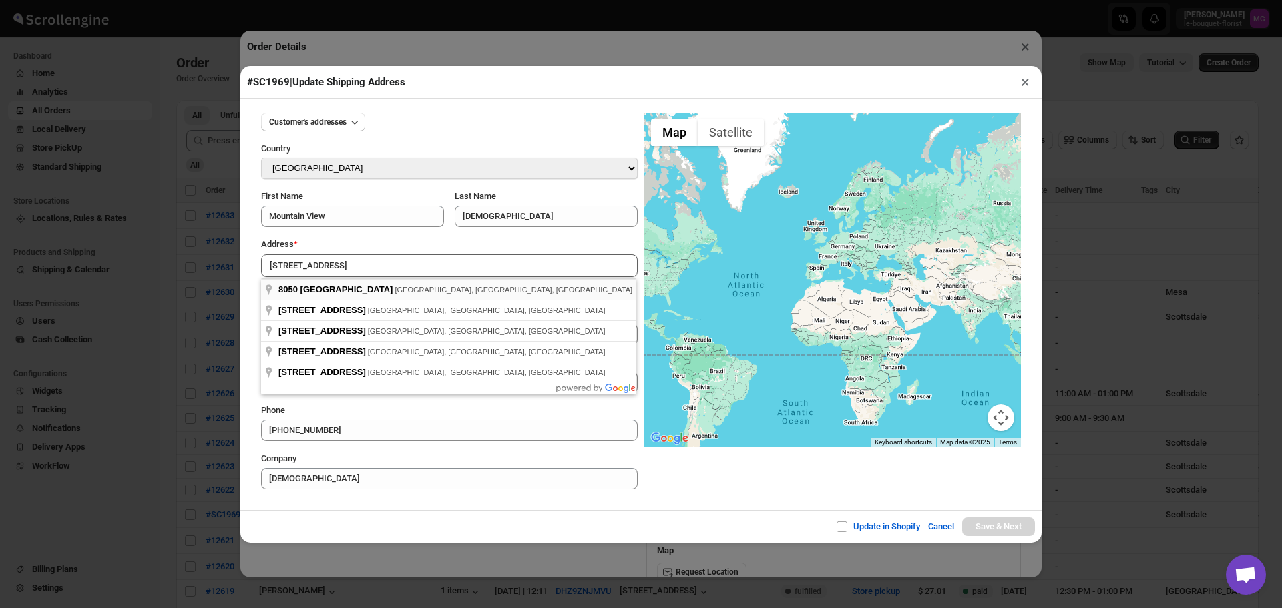
type input "8050 East Mountain View Road, Scottsdale, AZ, USA"
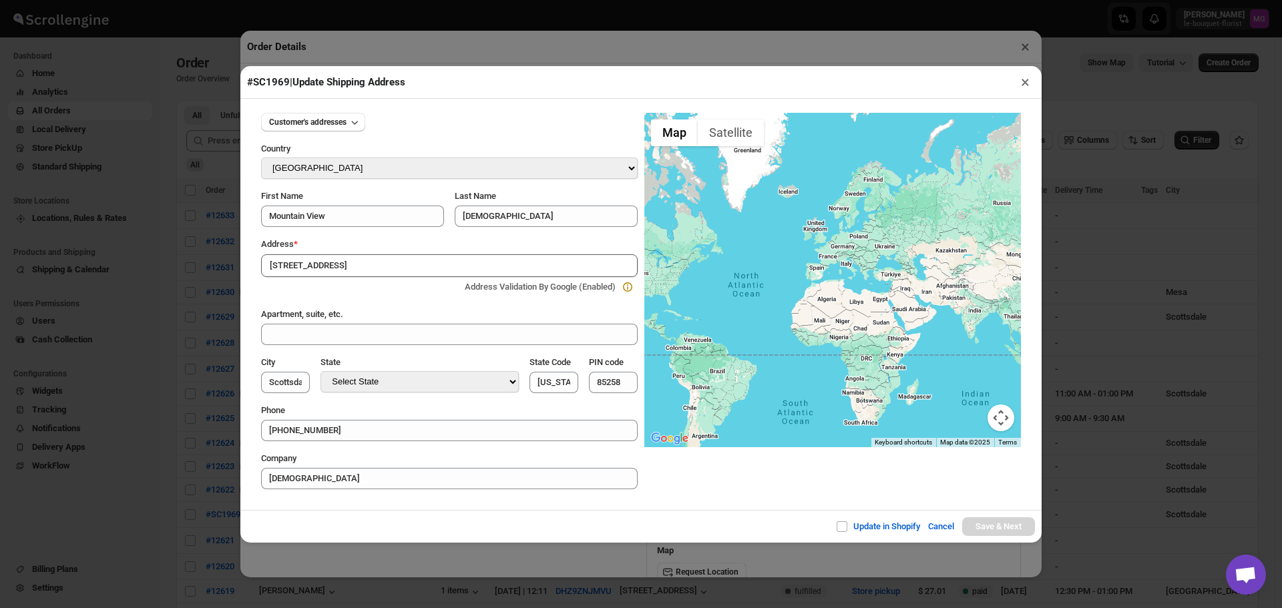
type input "[GEOGRAPHIC_DATA]"
type input "AZ"
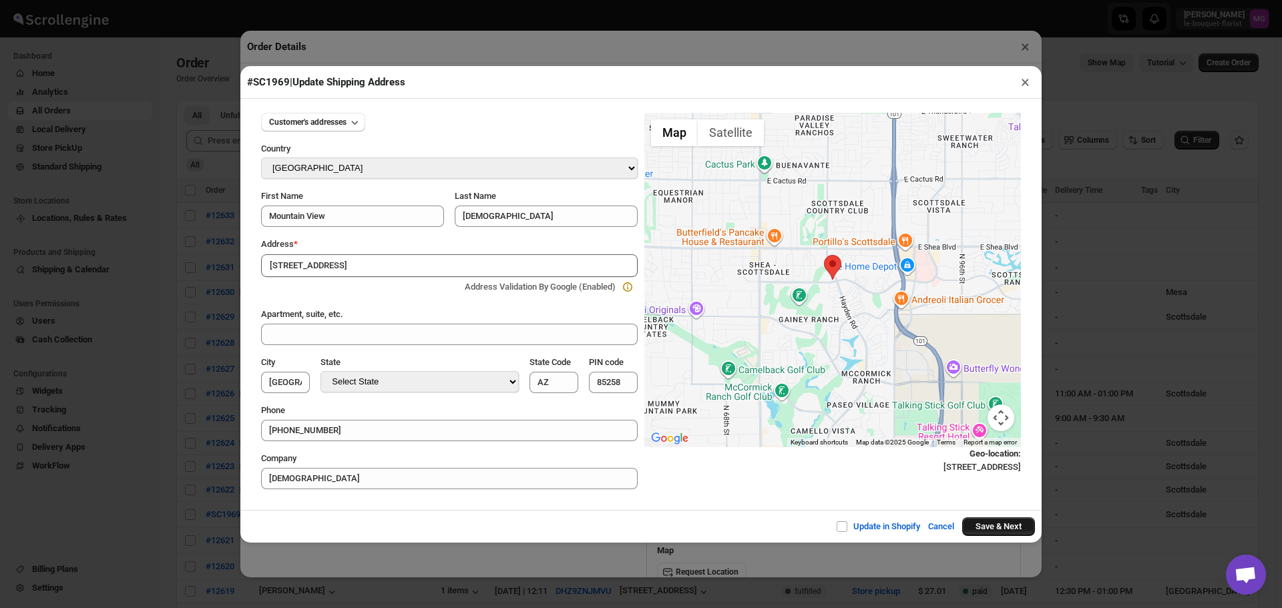
click at [1000, 532] on button "Save & Next" at bounding box center [998, 527] width 73 height 19
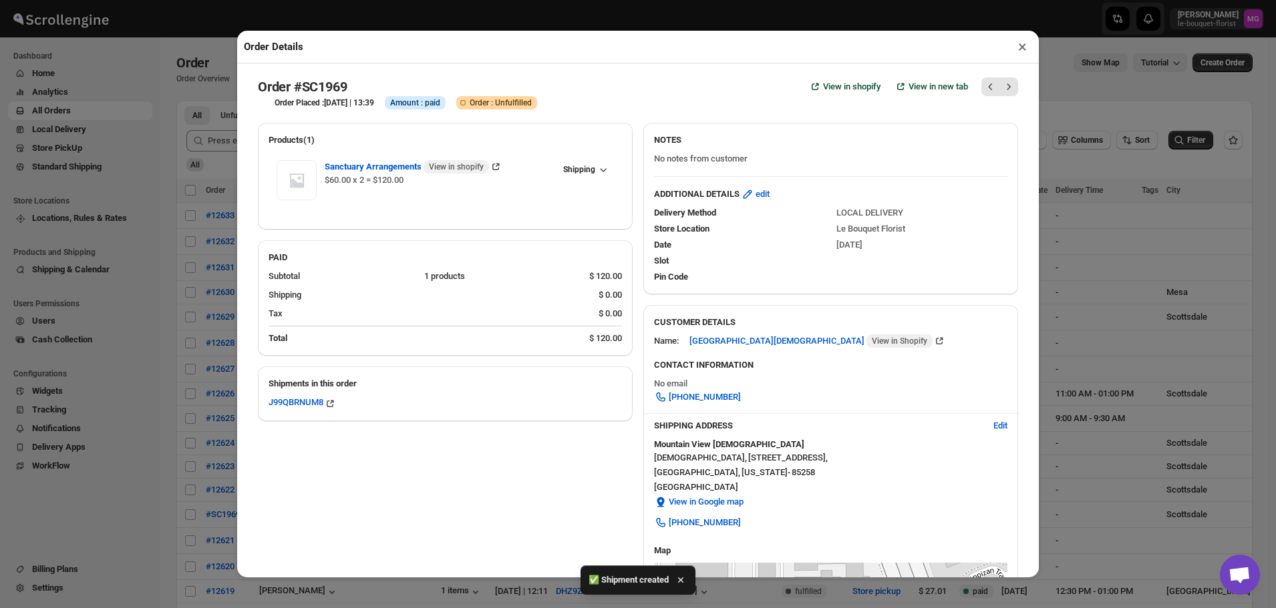
drag, startPoint x: 1016, startPoint y: 49, endPoint x: 982, endPoint y: 51, distance: 34.2
click at [1016, 48] on button "×" at bounding box center [1021, 46] width 19 height 19
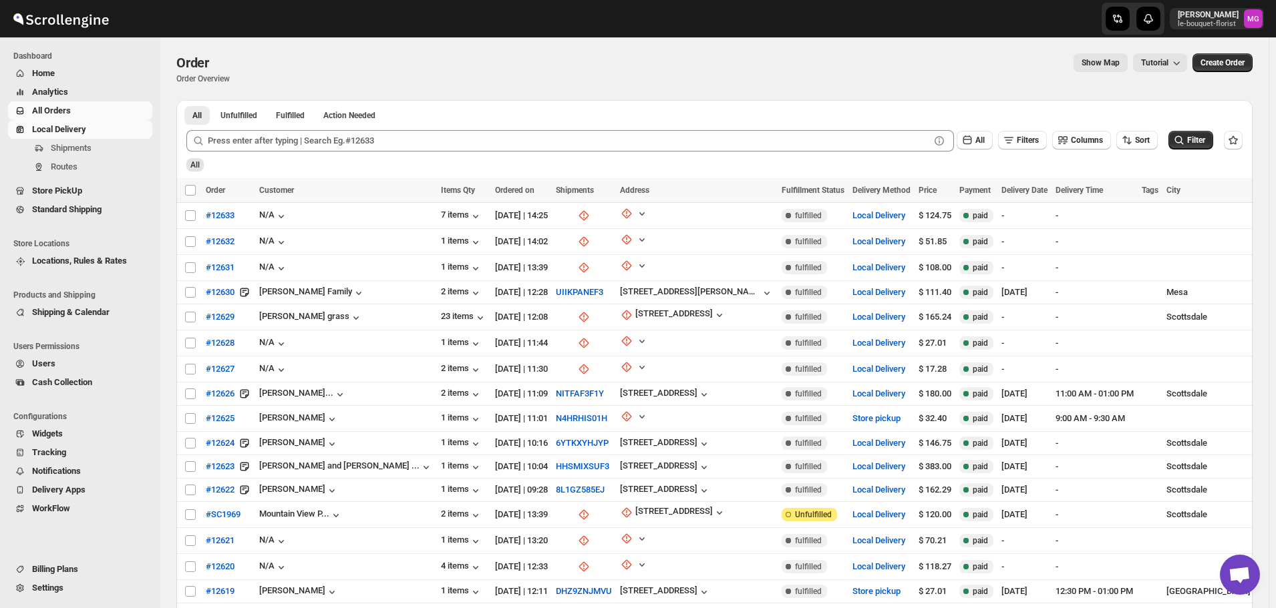
click at [72, 126] on span "Local Delivery" at bounding box center [59, 129] width 54 height 10
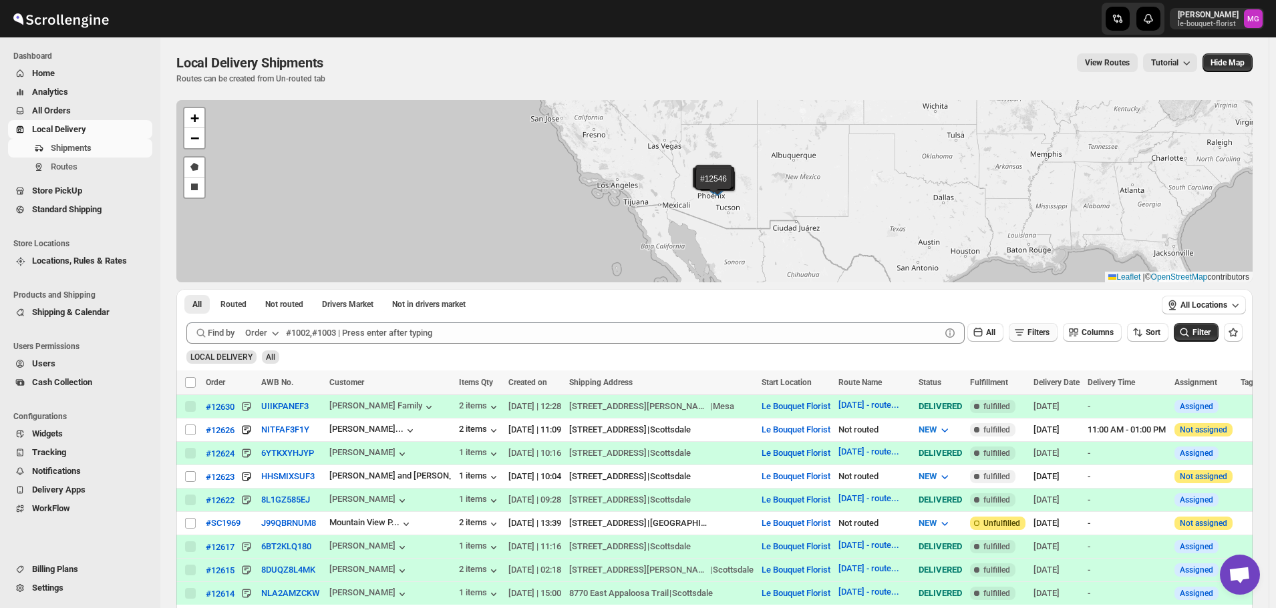
click at [1021, 333] on icon "button" at bounding box center [1018, 332] width 13 height 13
click at [1013, 389] on icon "button" at bounding box center [1018, 385] width 13 height 13
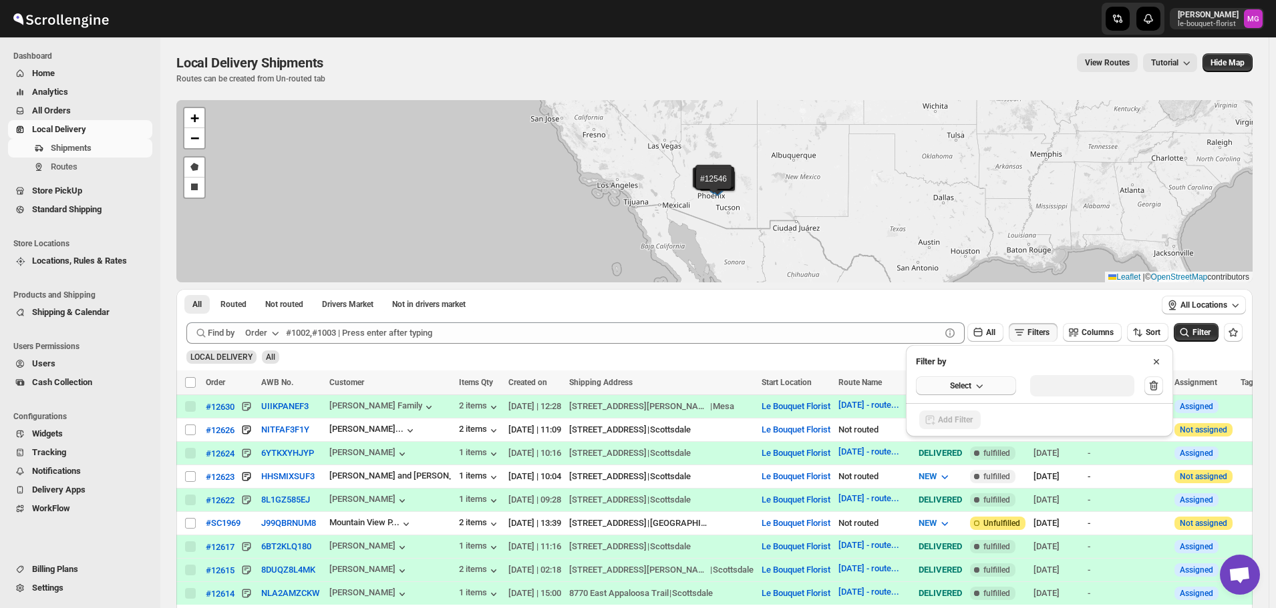
click at [992, 387] on button "Select" at bounding box center [966, 386] width 100 height 19
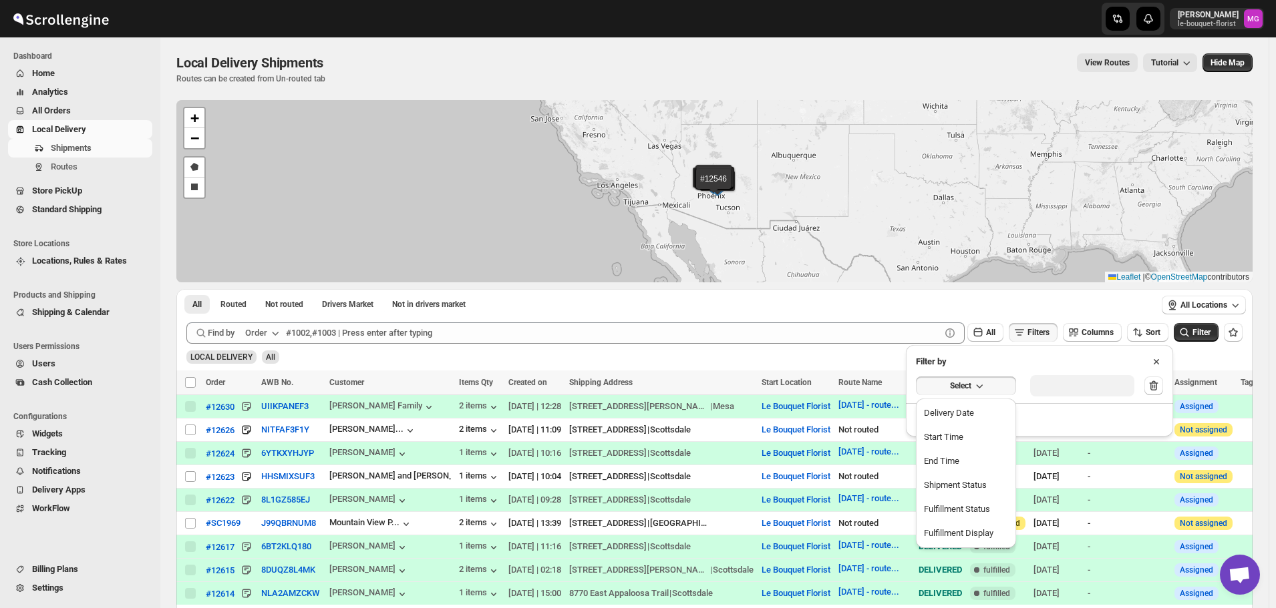
click at [972, 397] on div "Delivery Date Start Time End Time Shipment Status Fulfillment Status Fulfillmen…" at bounding box center [966, 471] width 100 height 153
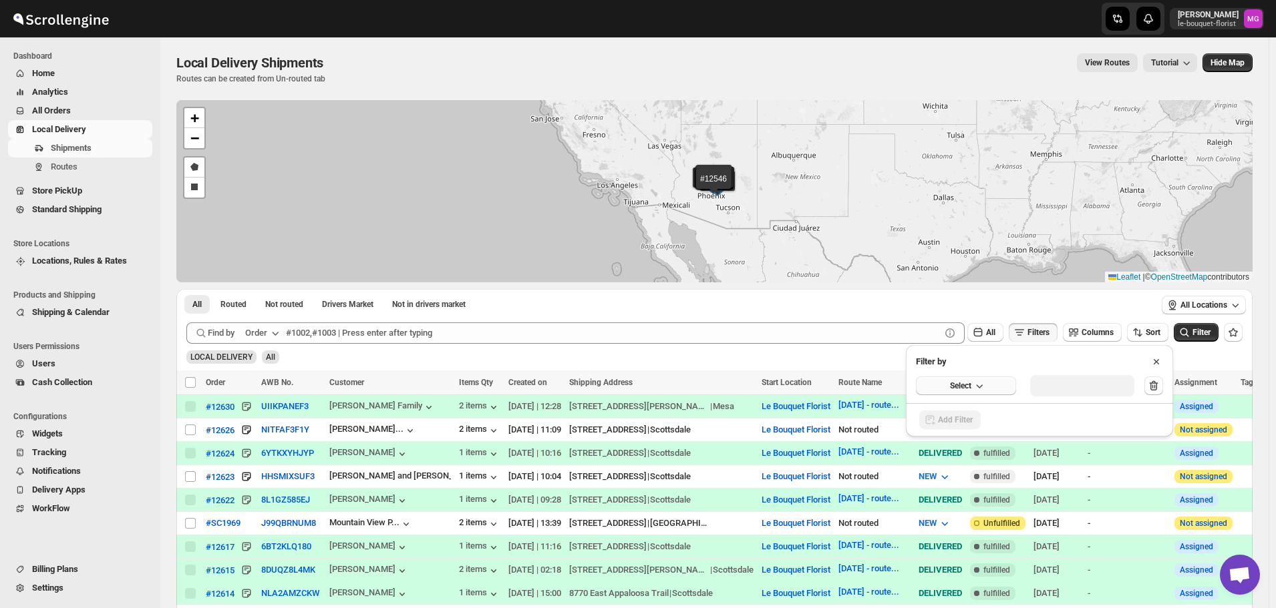
click at [970, 399] on div "Select" at bounding box center [1039, 386] width 267 height 35
click at [968, 386] on span "Select" at bounding box center [960, 386] width 21 height 11
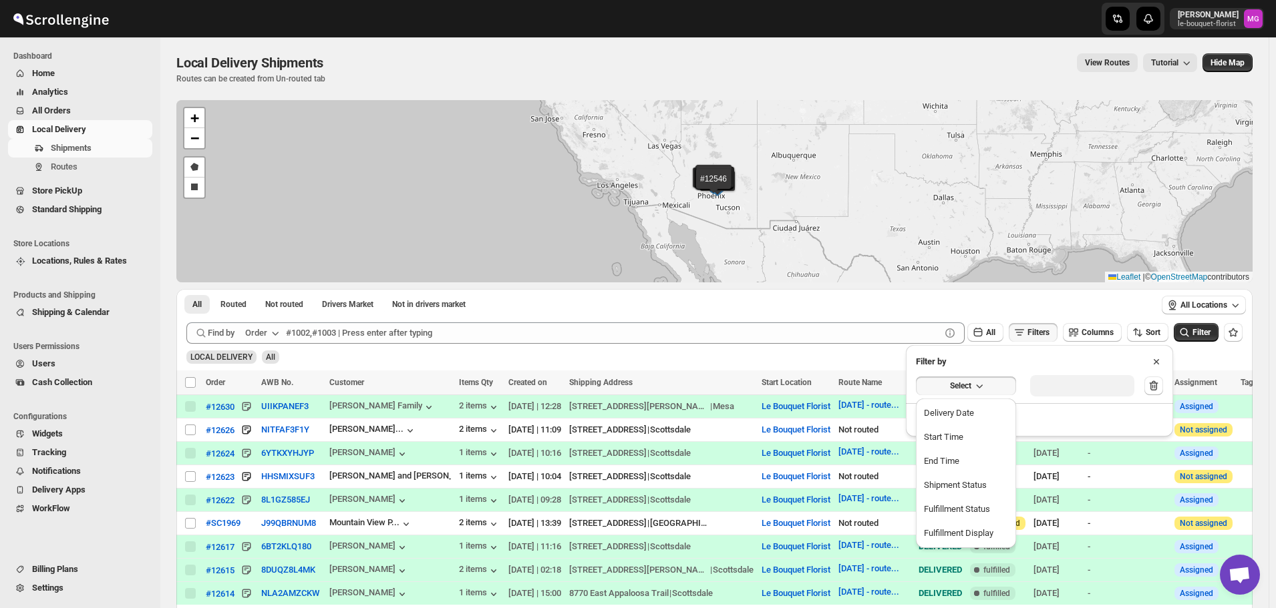
click at [965, 405] on button "Delivery Date" at bounding box center [966, 413] width 92 height 21
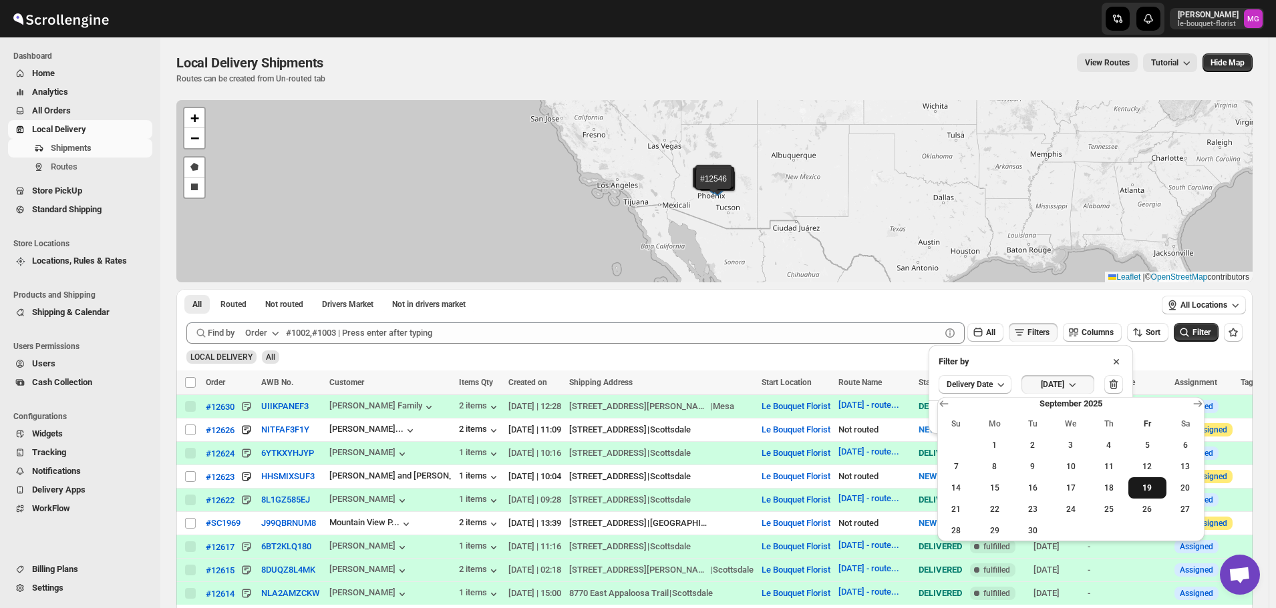
click at [1137, 488] on span "19" at bounding box center [1146, 488] width 27 height 11
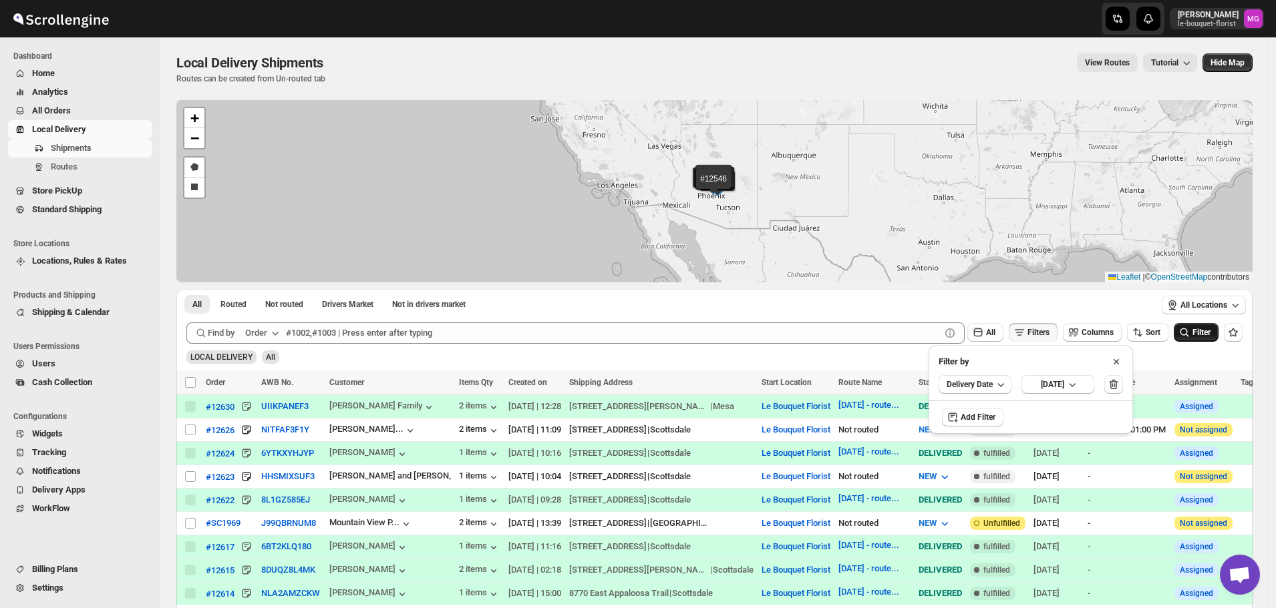
click at [1205, 337] on span "Filter" at bounding box center [1201, 332] width 18 height 9
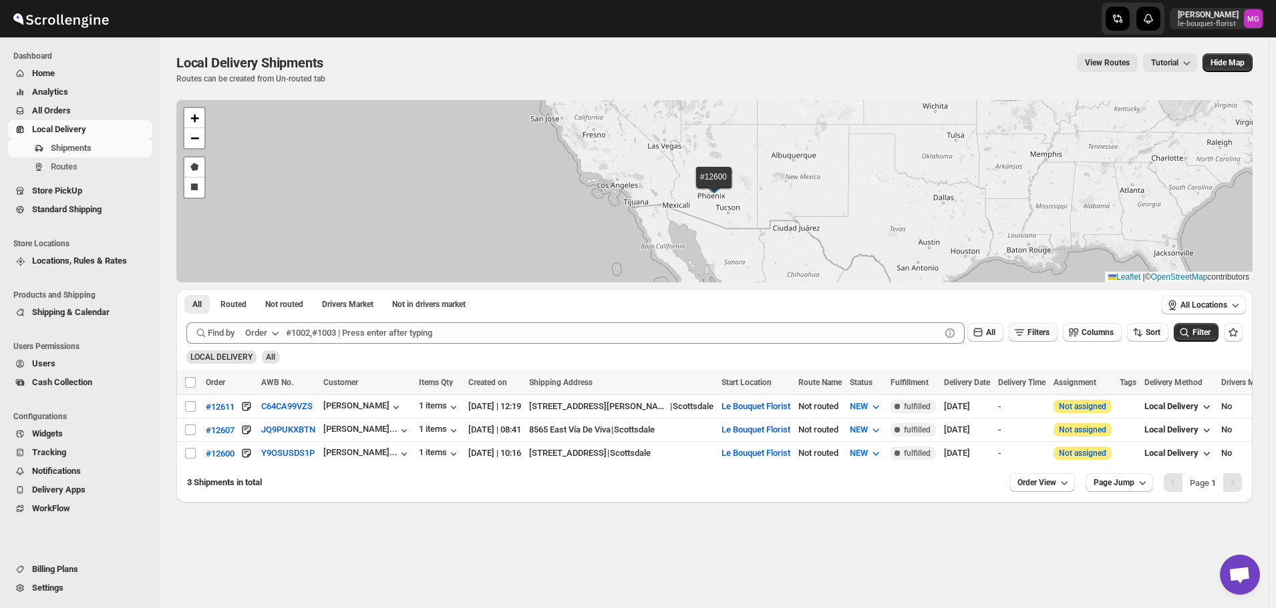
click at [1017, 330] on button "Filters" at bounding box center [1032, 332] width 49 height 19
click at [1117, 385] on div "Delivery Date Fri Sep 19 2025" at bounding box center [1030, 385] width 204 height 32
click at [1120, 384] on icon "button" at bounding box center [1113, 384] width 13 height 13
click at [1190, 333] on icon "submit" at bounding box center [1183, 332] width 13 height 13
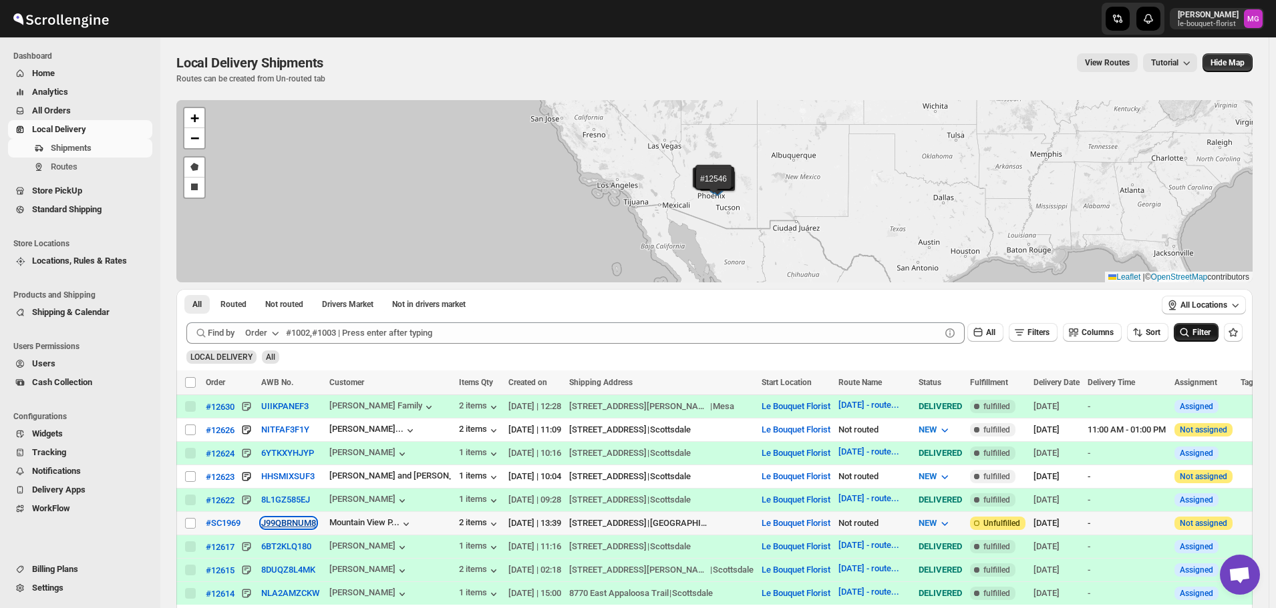
click at [298, 526] on button "J99QBRNUM8" at bounding box center [288, 523] width 55 height 10
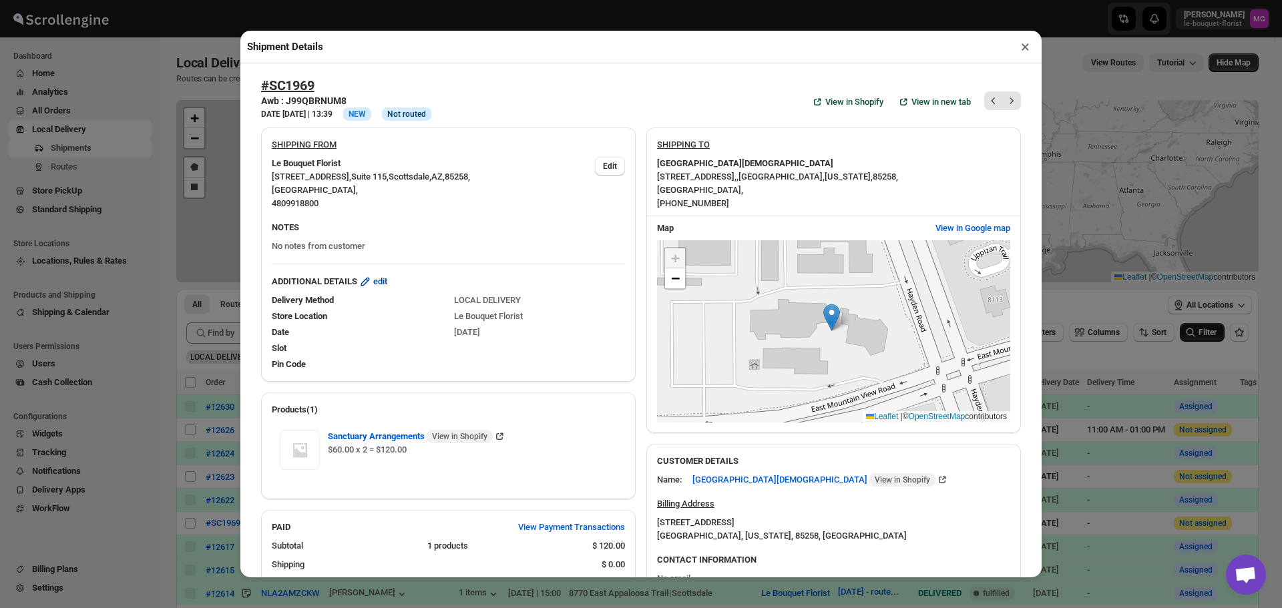
click at [364, 282] on icon "button" at bounding box center [365, 281] width 13 height 13
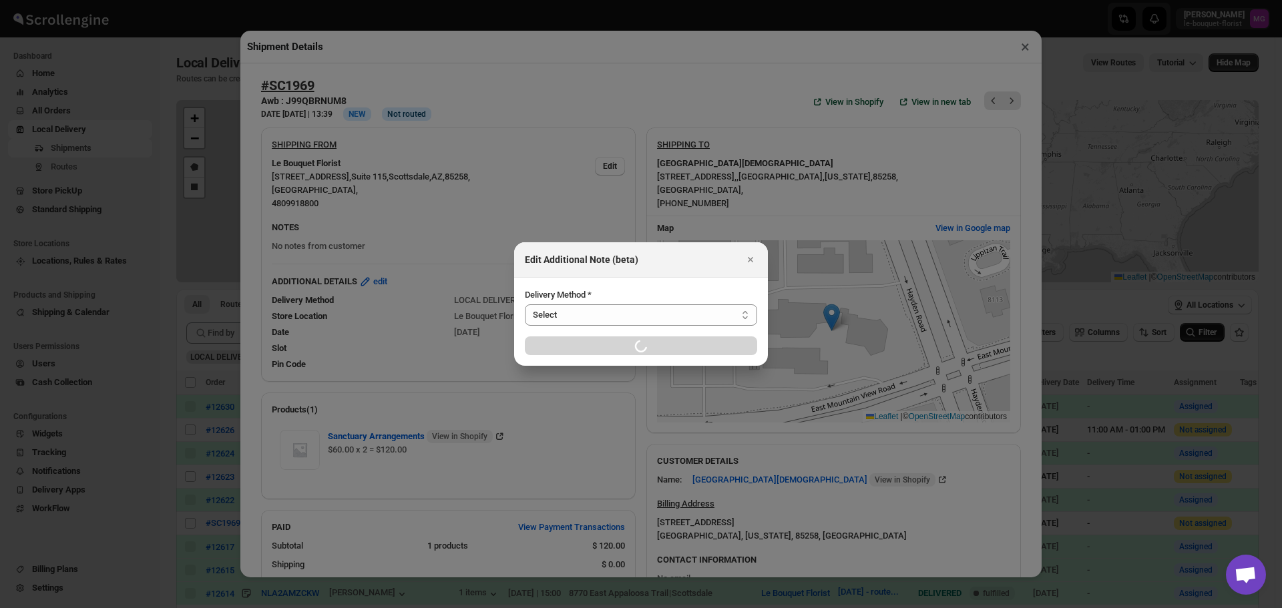
select select "LOCAL_DELIVERY"
select select "LOCATION_BASES"
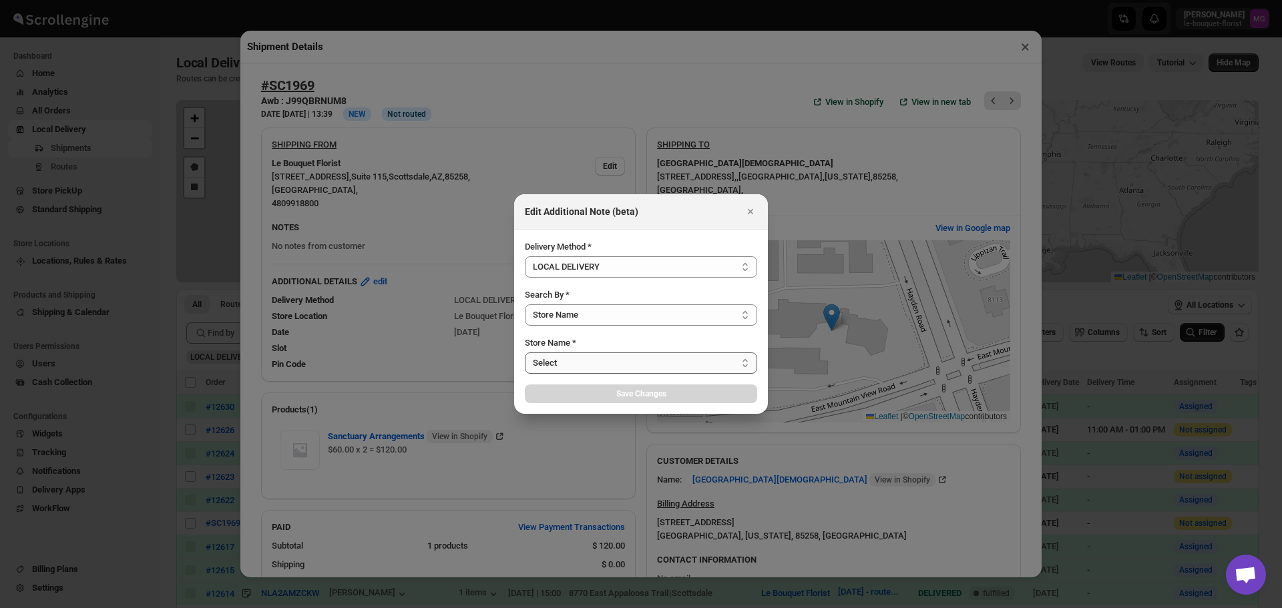
select select "67182988fdd300583c220c76"
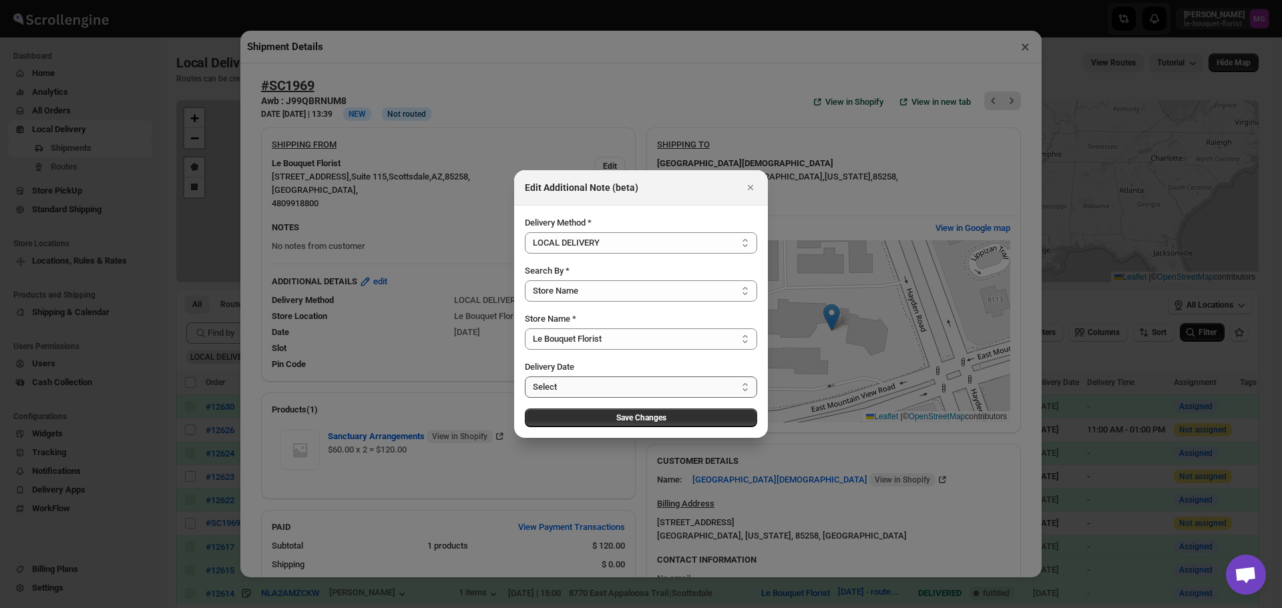
click at [546, 383] on select "Select Mon Sep 22 2025 Tue Sep 23 2025 Wed Sep 24 2025 Thu Sep 25 2025 Fri Sep …" at bounding box center [641, 387] width 232 height 21
click at [403, 200] on div at bounding box center [641, 304] width 1282 height 608
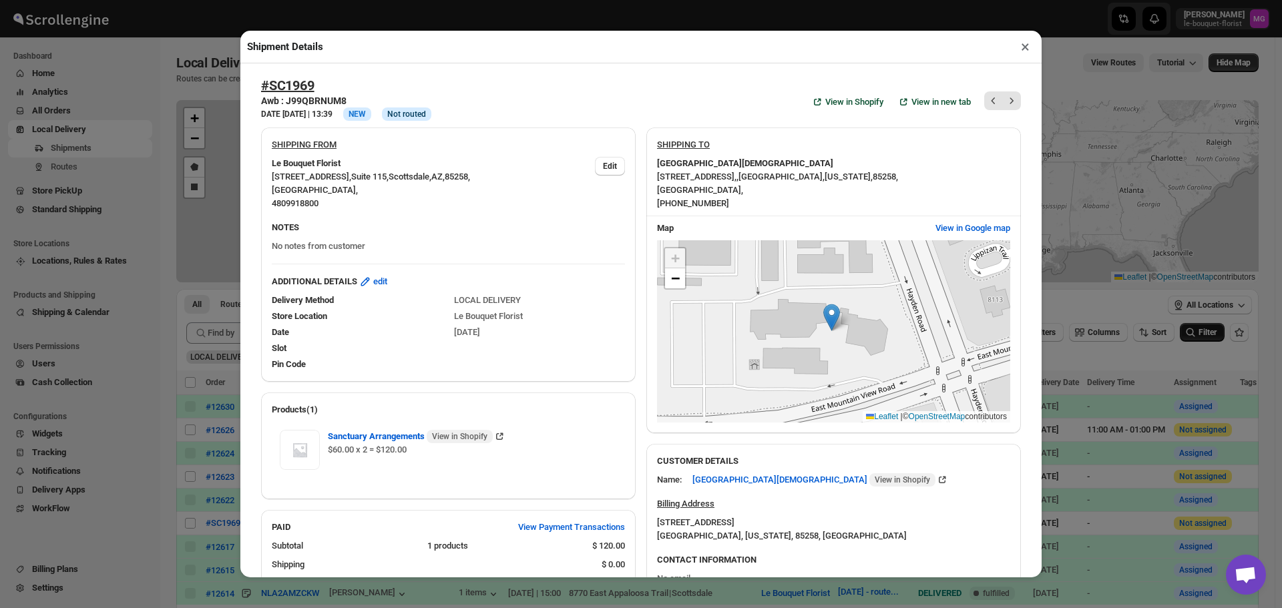
click at [1024, 43] on button "×" at bounding box center [1025, 46] width 19 height 19
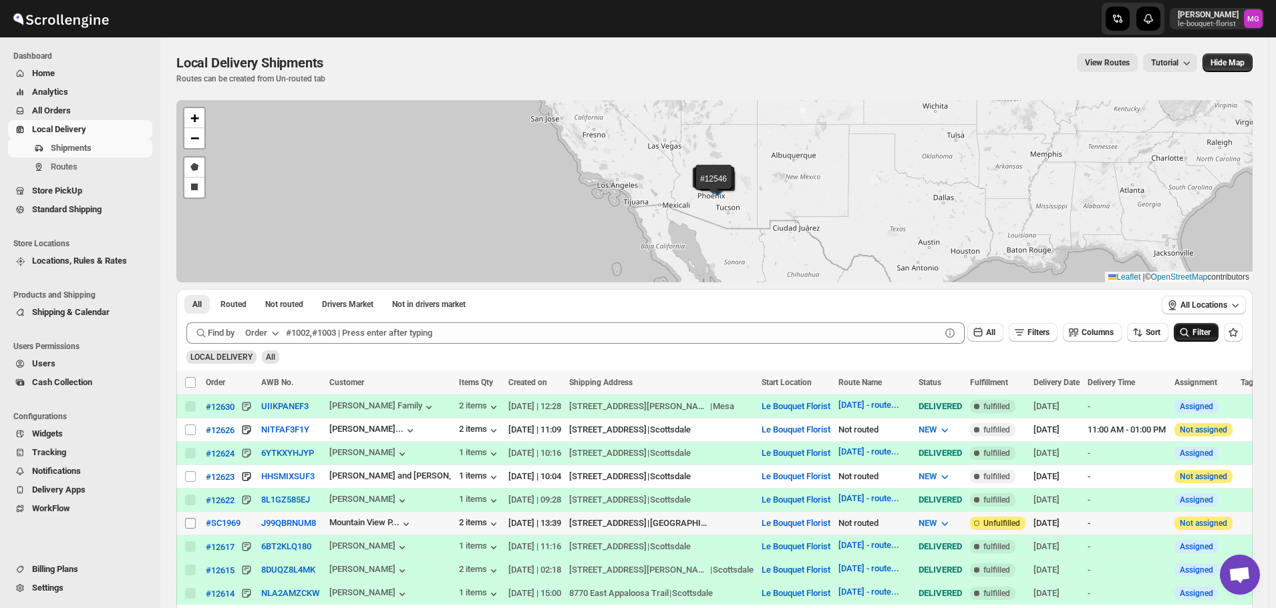
click at [193, 520] on input "Select shipment" at bounding box center [190, 523] width 11 height 11
checkbox input "true"
